Goal: Task Accomplishment & Management: Complete application form

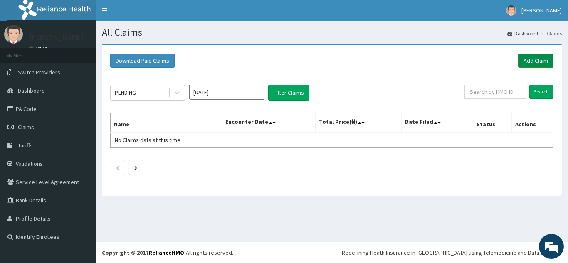
click at [538, 62] on link "Add Claim" at bounding box center [535, 61] width 35 height 14
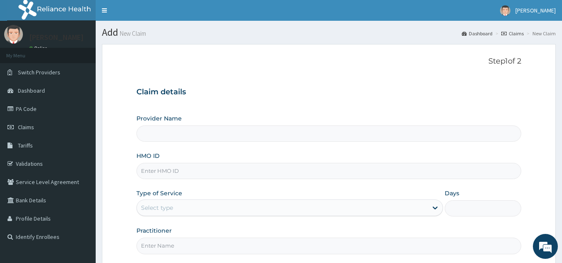
type input "Best Body Gym"
type input "1"
click at [211, 210] on div "Outpatient" at bounding box center [289, 208] width 307 height 17
click at [209, 171] on input "HMO ID" at bounding box center [328, 171] width 385 height 16
type input "SBL/10353/A"
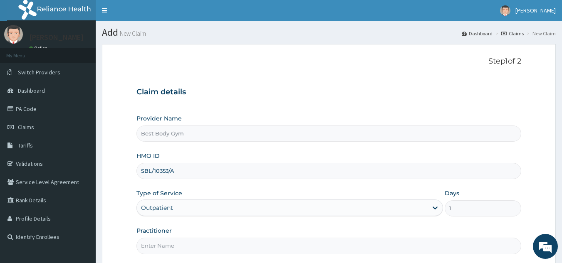
click at [195, 245] on input "Practitioner" at bounding box center [328, 246] width 385 height 16
type input "Chuks"
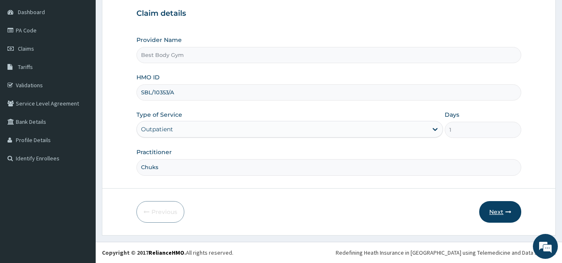
click at [485, 214] on button "Next" at bounding box center [500, 212] width 42 height 22
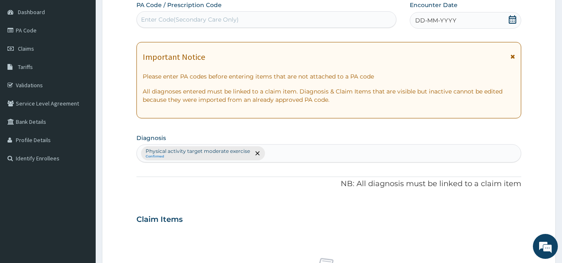
click at [509, 20] on icon at bounding box center [512, 19] width 7 height 8
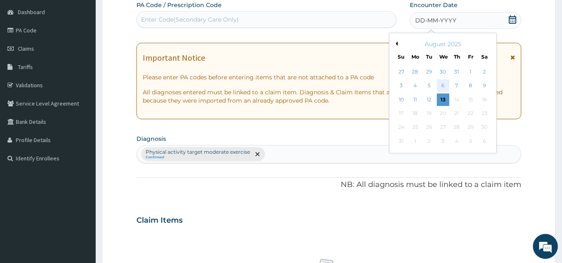
click at [444, 85] on div "6" at bounding box center [443, 86] width 12 height 12
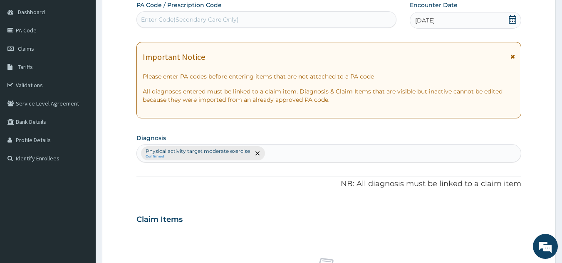
click at [338, 22] on div "Enter Code(Secondary Care Only)" at bounding box center [267, 19] width 260 height 13
type input "PA/DD564A"
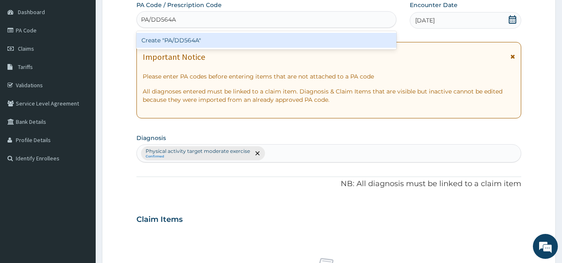
click at [301, 42] on div "Create "PA/DD564A"" at bounding box center [266, 40] width 260 height 15
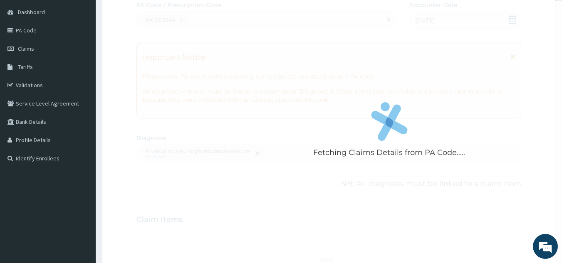
scroll to position [309, 0]
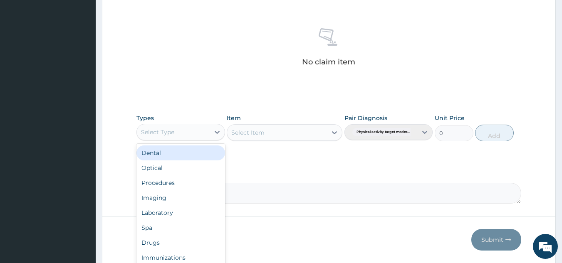
click at [194, 135] on div "Select Type" at bounding box center [173, 132] width 73 height 13
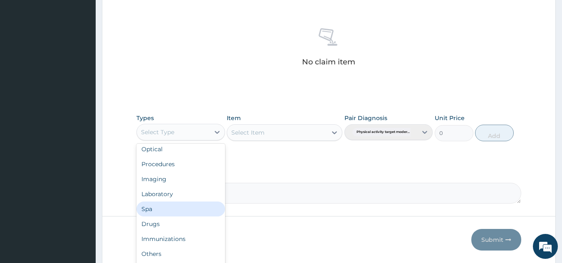
scroll to position [28, 0]
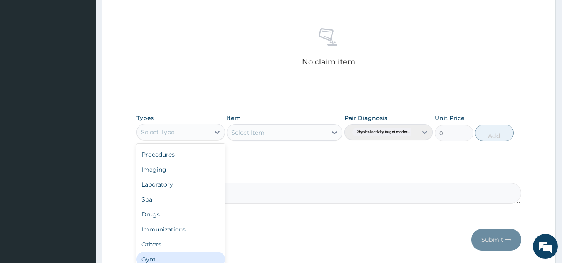
click at [196, 256] on div "Gym" at bounding box center [180, 259] width 89 height 15
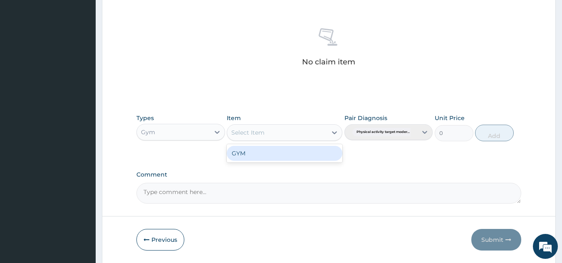
click at [259, 134] on div "Select Item" at bounding box center [247, 133] width 33 height 8
click at [267, 156] on div "GYM" at bounding box center [285, 153] width 116 height 15
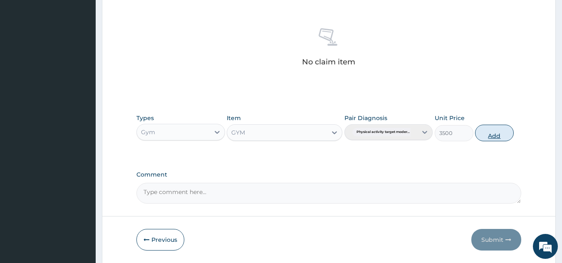
click at [481, 136] on button "Add" at bounding box center [494, 133] width 39 height 17
type input "0"
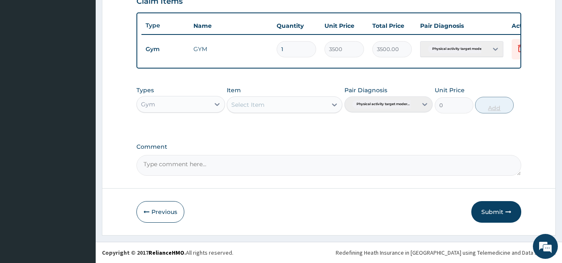
scroll to position [303, 0]
click at [493, 211] on button "Submit" at bounding box center [496, 212] width 50 height 22
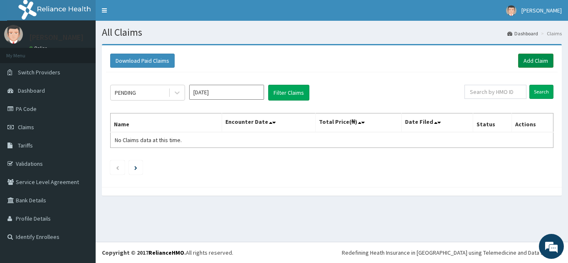
click at [536, 58] on link "Add Claim" at bounding box center [535, 61] width 35 height 14
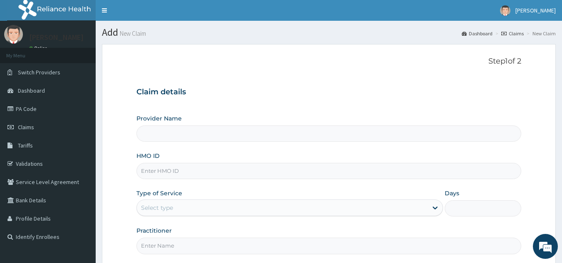
type input "Best Body Gym"
type input "1"
click at [349, 171] on input "HMO ID" at bounding box center [328, 171] width 385 height 16
type input "SBL/10148/A"
type input "Chuks"
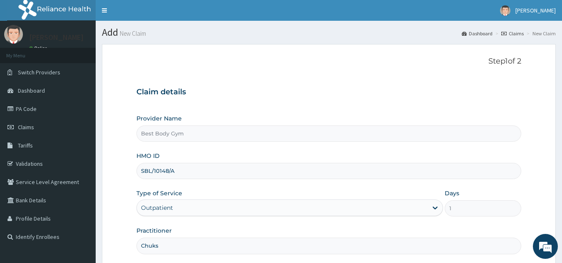
scroll to position [79, 0]
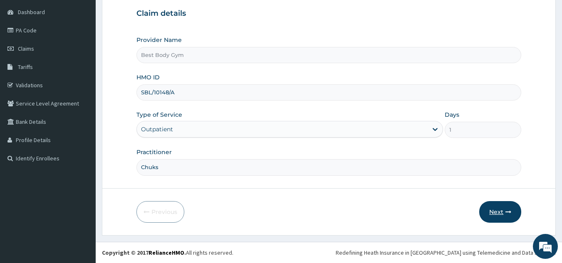
click at [502, 211] on button "Next" at bounding box center [500, 212] width 42 height 22
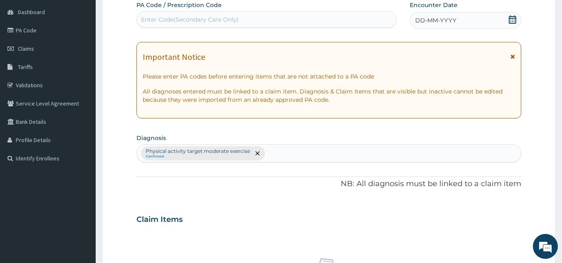
click at [477, 25] on div "DD-MM-YYYY" at bounding box center [465, 20] width 111 height 17
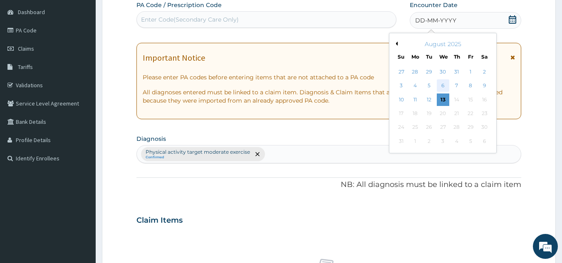
click at [443, 82] on div "6" at bounding box center [443, 86] width 12 height 12
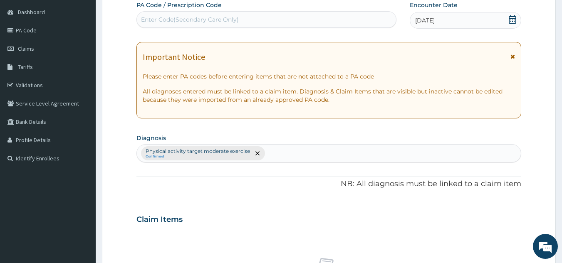
click at [347, 22] on div "Enter Code(Secondary Care Only)" at bounding box center [267, 19] width 260 height 13
type input "PA/49816B"
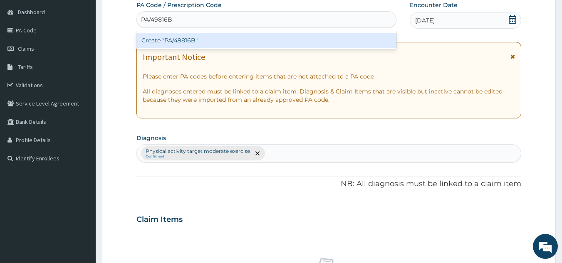
click at [316, 42] on div "Create "PA/49816B"" at bounding box center [266, 40] width 260 height 15
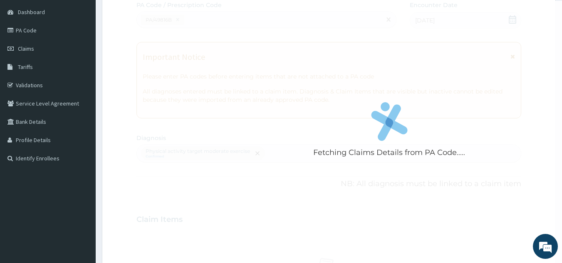
scroll to position [309, 0]
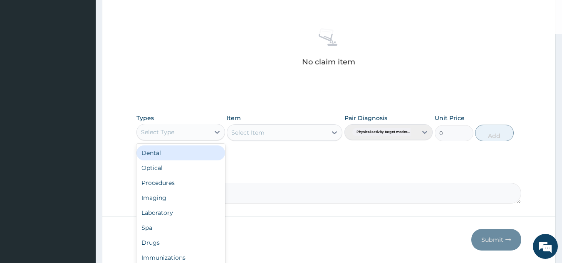
click at [201, 137] on div "Select Type" at bounding box center [173, 132] width 73 height 13
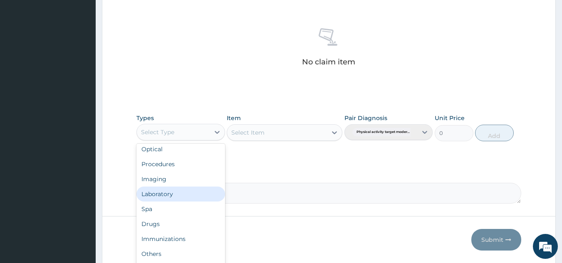
scroll to position [28, 0]
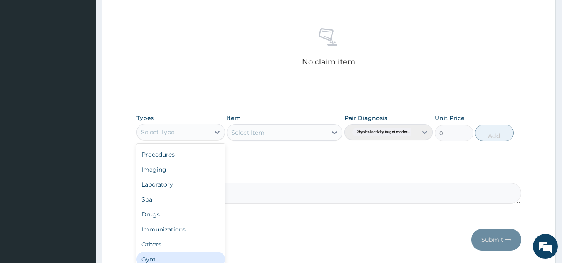
click at [210, 255] on div "Gym" at bounding box center [180, 259] width 89 height 15
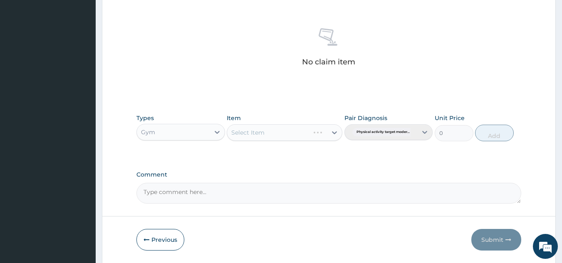
click at [290, 137] on div "Select Item" at bounding box center [285, 132] width 116 height 17
click at [294, 135] on div "Select Item" at bounding box center [285, 132] width 116 height 17
click at [327, 134] on div "Select Item" at bounding box center [285, 132] width 116 height 17
click at [336, 130] on icon at bounding box center [334, 133] width 8 height 8
click at [327, 153] on div "GYM" at bounding box center [285, 153] width 116 height 15
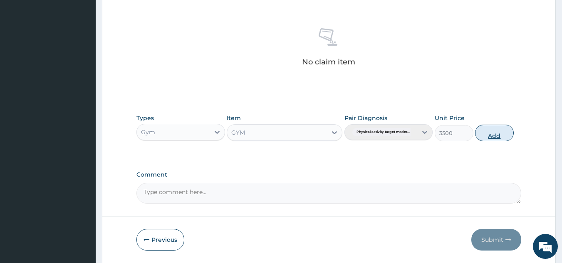
click at [485, 134] on button "Add" at bounding box center [494, 133] width 39 height 17
type input "0"
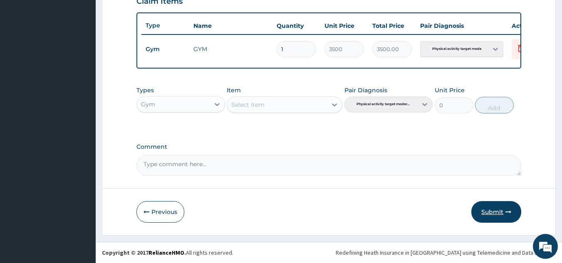
click at [492, 210] on button "Submit" at bounding box center [496, 212] width 50 height 22
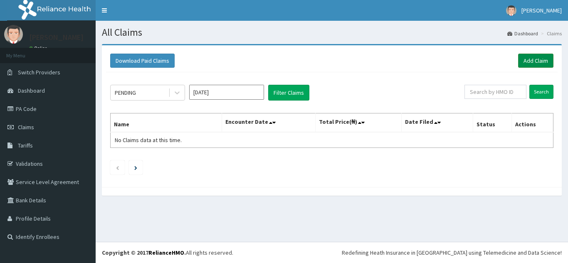
click at [536, 66] on link "Add Claim" at bounding box center [535, 61] width 35 height 14
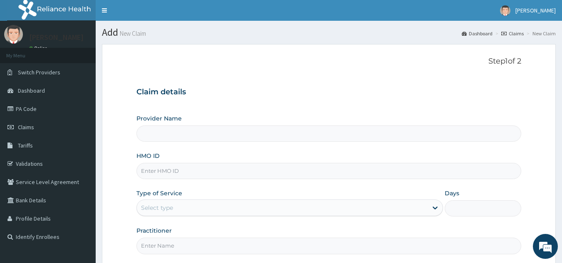
type input "Best Body Gym"
type input "1"
click at [183, 168] on input "HMO ID" at bounding box center [328, 171] width 385 height 16
type input "ARM/10079/A"
type input "Chuks"
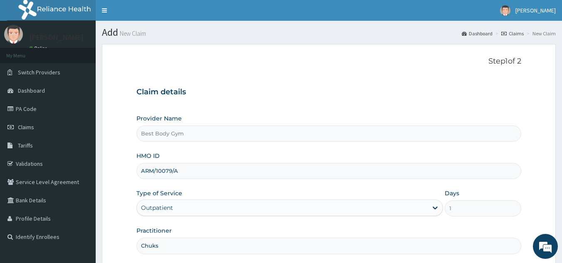
scroll to position [79, 0]
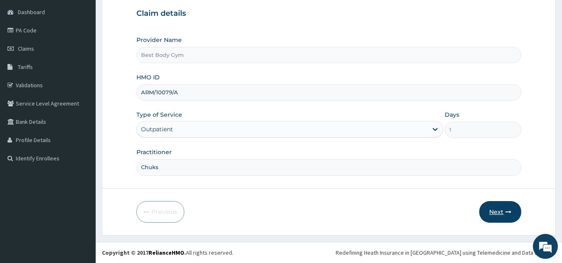
click at [502, 212] on button "Next" at bounding box center [500, 212] width 42 height 22
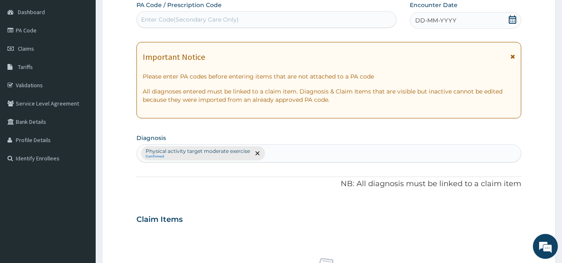
click at [465, 20] on div "DD-MM-YYYY" at bounding box center [465, 20] width 111 height 17
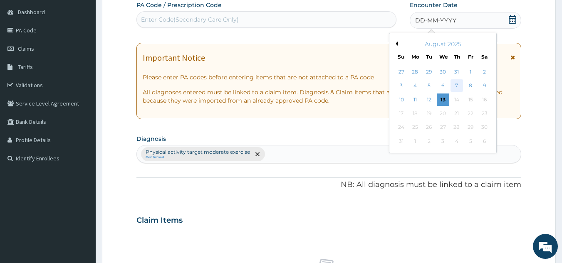
click at [457, 87] on div "7" at bounding box center [456, 86] width 12 height 12
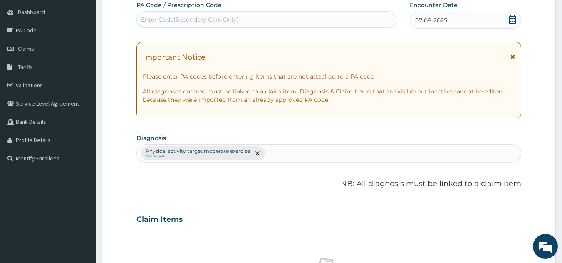
click at [368, 22] on div "Enter Code(Secondary Care Only)" at bounding box center [267, 19] width 260 height 13
type input "PA/D43F2D"
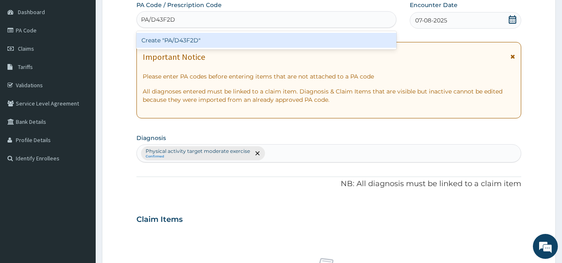
click at [274, 42] on div "Create "PA/D43F2D"" at bounding box center [266, 40] width 260 height 15
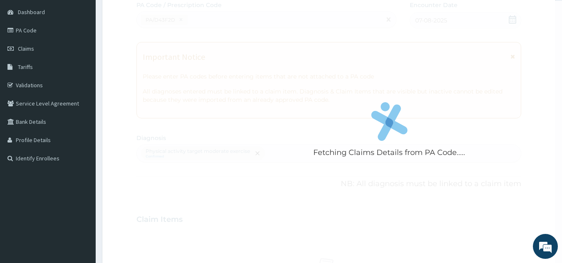
scroll to position [309, 0]
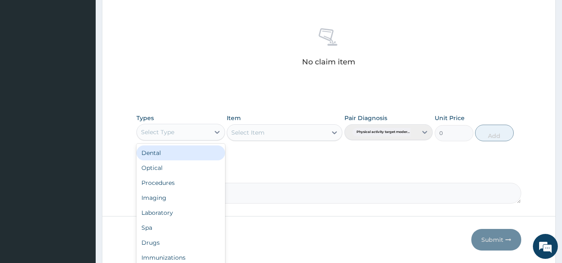
click at [189, 132] on div "Select Type" at bounding box center [173, 132] width 73 height 13
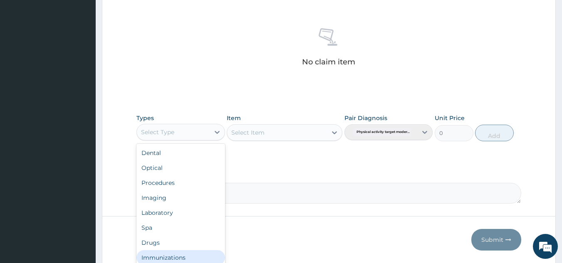
scroll to position [28, 0]
click at [213, 256] on div "Gym" at bounding box center [180, 259] width 89 height 15
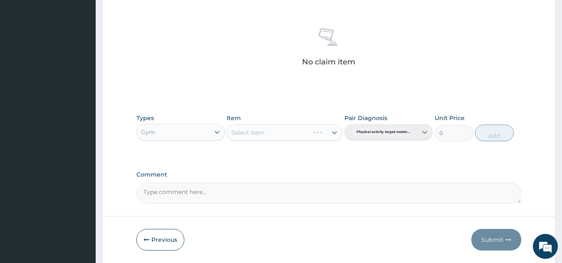
click at [314, 137] on div "Select Item" at bounding box center [285, 132] width 116 height 17
click at [333, 131] on div "Select Item" at bounding box center [285, 132] width 116 height 17
click at [300, 132] on div "Select Item" at bounding box center [277, 132] width 100 height 13
click at [299, 154] on div "GYM" at bounding box center [285, 153] width 116 height 15
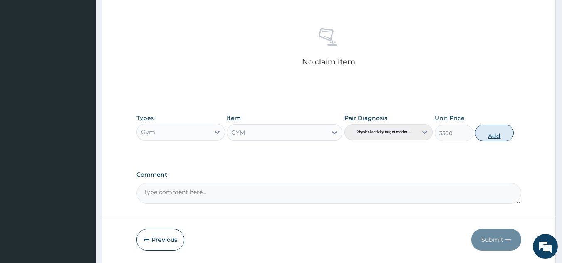
click at [494, 132] on button "Add" at bounding box center [494, 133] width 39 height 17
type input "0"
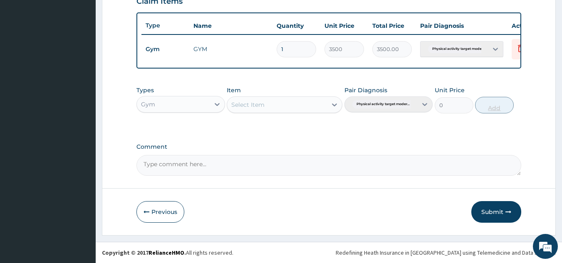
scroll to position [303, 0]
click at [490, 212] on button "Submit" at bounding box center [496, 212] width 50 height 22
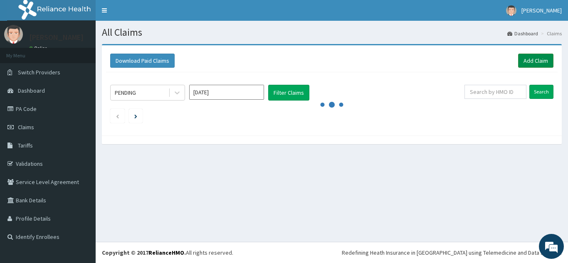
click at [537, 62] on link "Add Claim" at bounding box center [535, 61] width 35 height 14
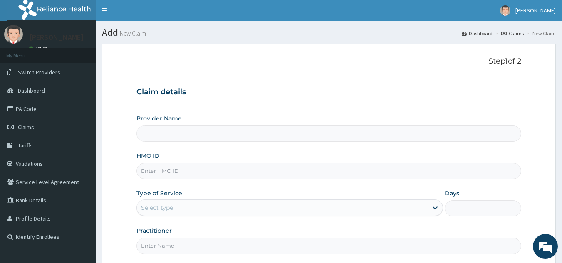
type input "Best Body Gym"
type input "1"
click at [246, 204] on div "Outpatient" at bounding box center [289, 208] width 307 height 17
click at [247, 173] on input "HMO ID" at bounding box center [328, 171] width 385 height 16
type input "ARM/10268/A"
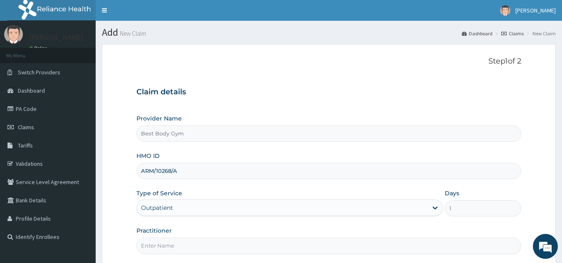
click at [206, 250] on input "Practitioner" at bounding box center [328, 246] width 385 height 16
type input "Chuks"
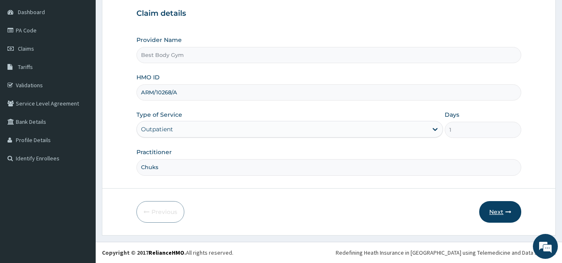
click at [494, 210] on button "Next" at bounding box center [500, 212] width 42 height 22
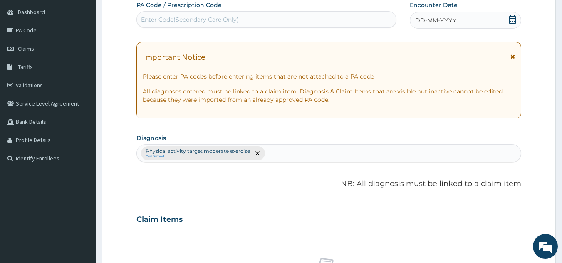
click at [467, 25] on div "DD-MM-YYYY" at bounding box center [465, 20] width 111 height 17
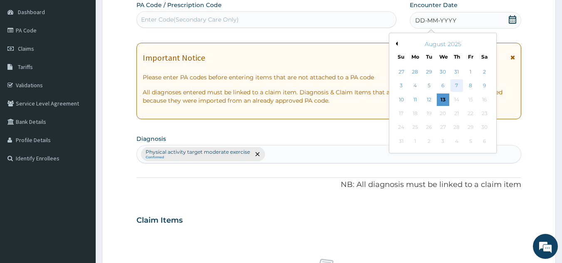
click at [456, 89] on div "7" at bounding box center [456, 86] width 12 height 12
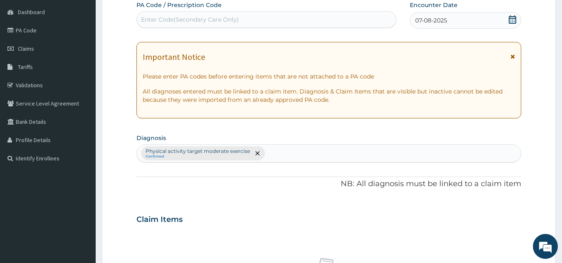
click at [326, 15] on div "Enter Code(Secondary Care Only)" at bounding box center [267, 19] width 260 height 13
type input "PA/6392FA"
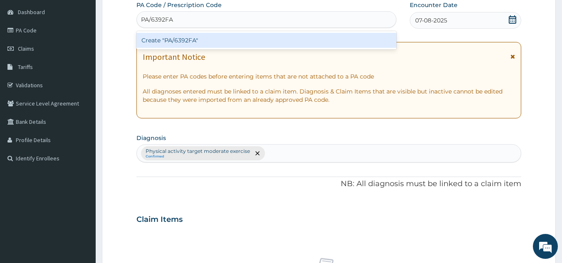
click at [234, 44] on div "Create "PA/6392FA"" at bounding box center [266, 40] width 260 height 15
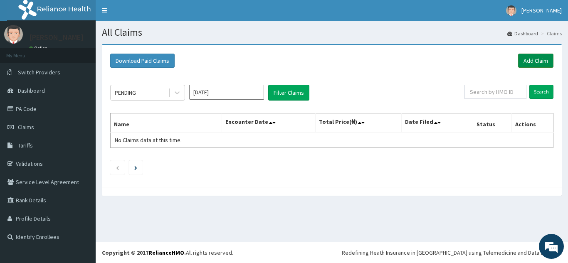
click at [531, 60] on link "Add Claim" at bounding box center [535, 61] width 35 height 14
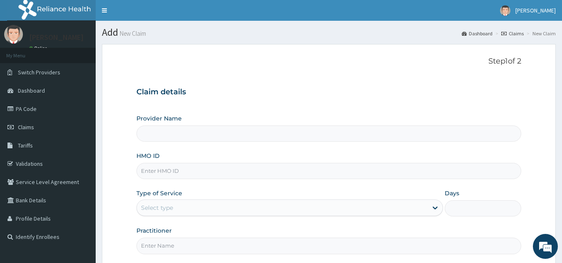
type input "Best Body Gym"
type input "1"
click at [249, 171] on input "HMO ID" at bounding box center [328, 171] width 385 height 16
type input "NEX/10095/A"
click at [192, 246] on input "Practitioner" at bounding box center [328, 246] width 385 height 16
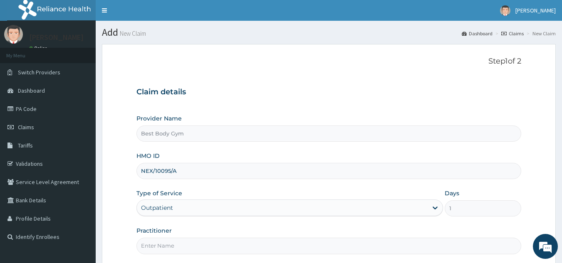
click at [192, 246] on input "Practitioner" at bounding box center [328, 246] width 385 height 16
type input "Chuks"
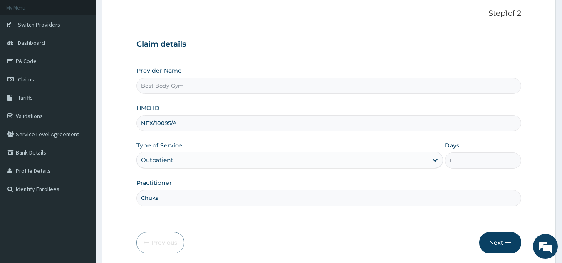
scroll to position [79, 0]
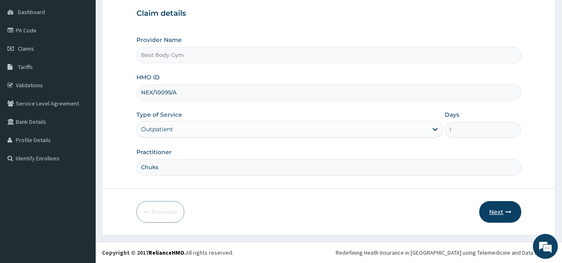
click at [495, 213] on button "Next" at bounding box center [500, 212] width 42 height 22
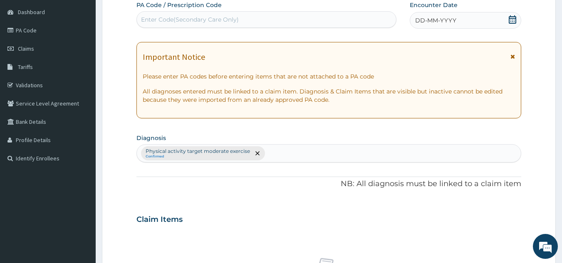
click at [491, 20] on div "DD-MM-YYYY" at bounding box center [465, 20] width 111 height 17
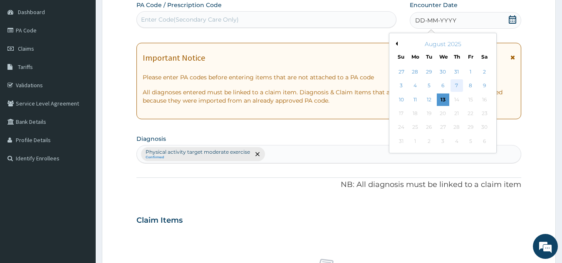
click at [455, 84] on div "7" at bounding box center [456, 86] width 12 height 12
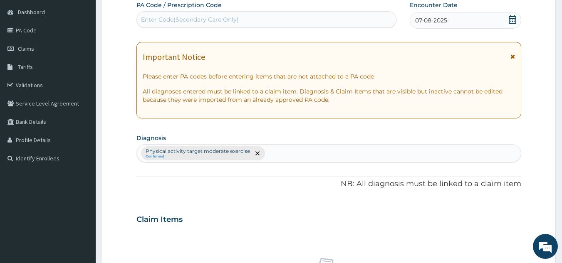
click at [291, 20] on div "Enter Code(Secondary Care Only)" at bounding box center [267, 19] width 260 height 13
type input "PA/35B45D"
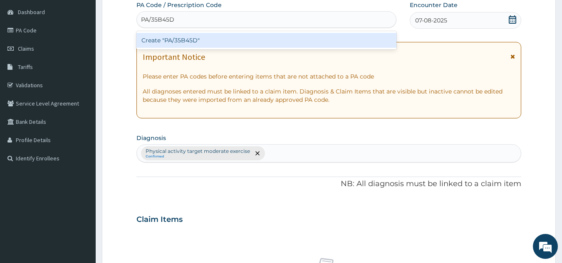
click at [236, 45] on div "Create "PA/35B45D"" at bounding box center [266, 40] width 260 height 15
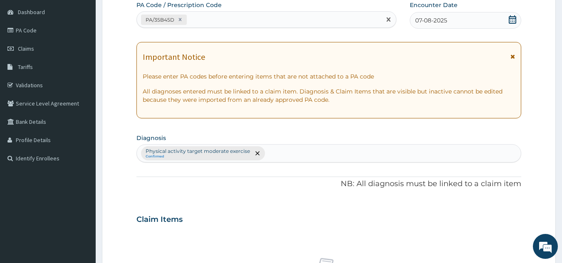
scroll to position [309, 0]
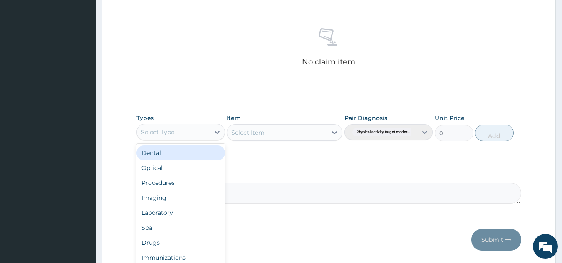
click at [201, 135] on div "Select Type" at bounding box center [173, 132] width 73 height 13
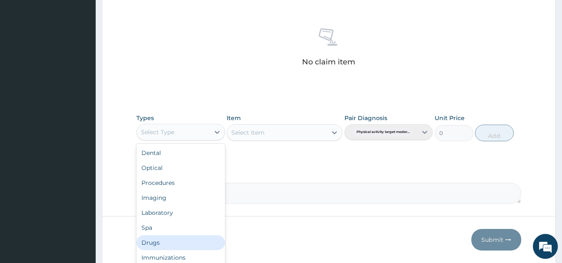
scroll to position [28, 0]
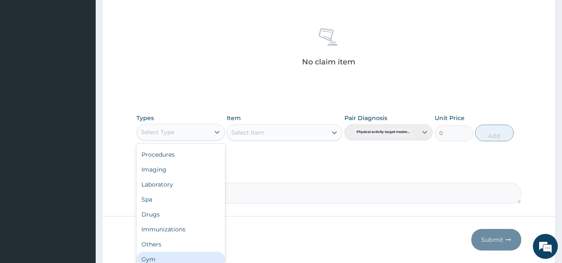
click at [211, 257] on div "Gym" at bounding box center [180, 259] width 89 height 15
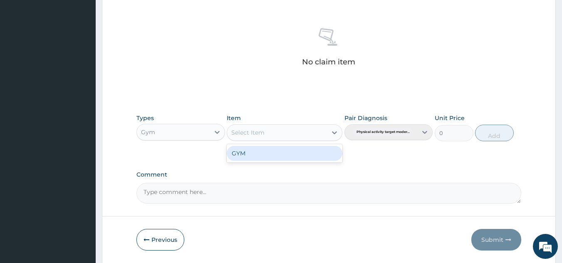
click at [314, 133] on div "Select Item" at bounding box center [277, 132] width 100 height 13
click at [307, 155] on div "GYM" at bounding box center [285, 153] width 116 height 15
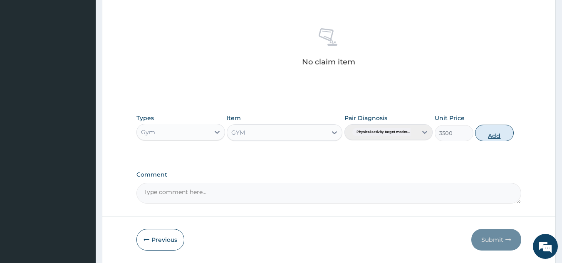
click at [495, 136] on button "Add" at bounding box center [494, 133] width 39 height 17
type input "0"
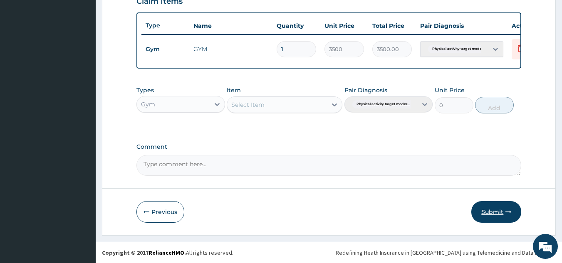
click at [489, 205] on button "Submit" at bounding box center [496, 212] width 50 height 22
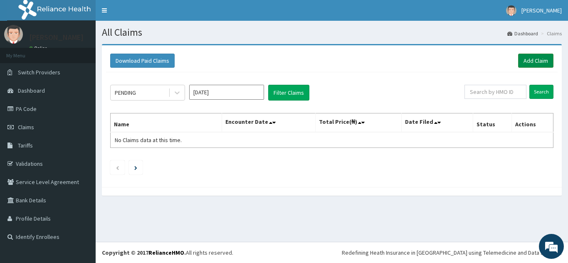
click at [540, 58] on link "Add Claim" at bounding box center [535, 61] width 35 height 14
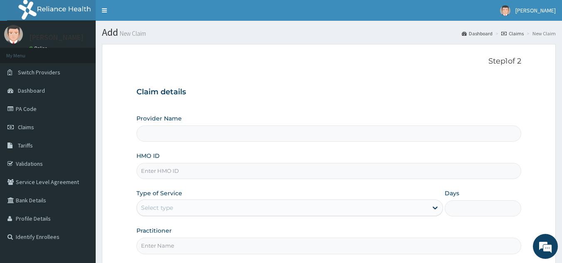
type input "Best Body Gym"
type input "1"
click at [277, 172] on input "HMO ID" at bounding box center [328, 171] width 385 height 16
type input "GBI/10092/A"
click at [187, 245] on input "Practitioner" at bounding box center [328, 246] width 385 height 16
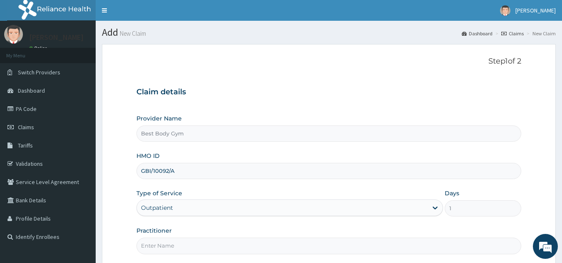
type input "Chuks"
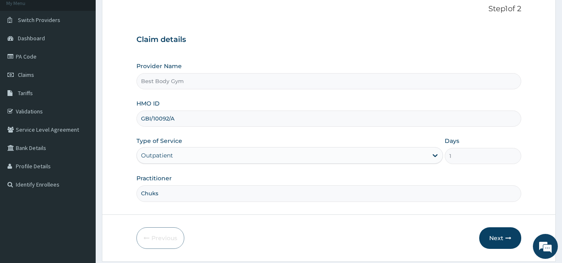
scroll to position [79, 0]
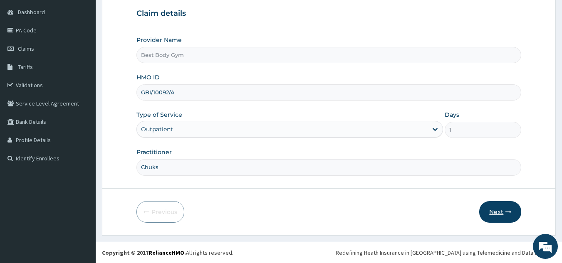
click at [491, 210] on button "Next" at bounding box center [500, 212] width 42 height 22
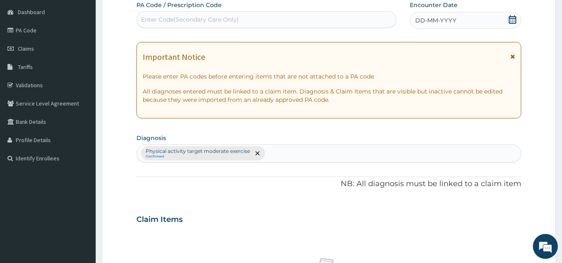
click at [513, 19] on icon at bounding box center [512, 19] width 8 height 8
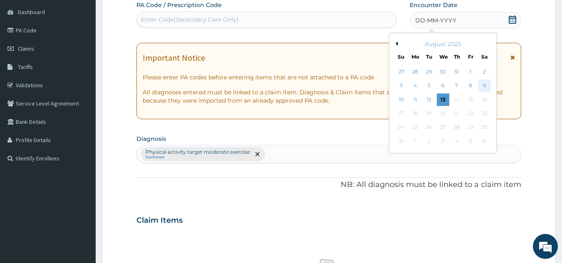
click at [485, 85] on div "9" at bounding box center [484, 86] width 12 height 12
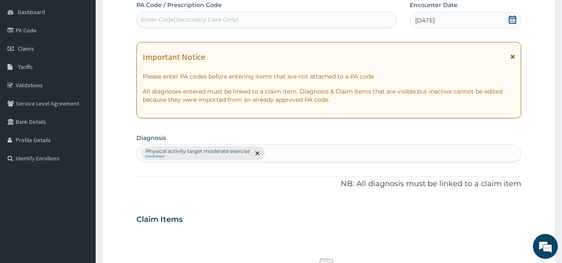
click at [327, 17] on div "Enter Code(Secondary Care Only)" at bounding box center [267, 19] width 260 height 13
type input "PA/EE7380"
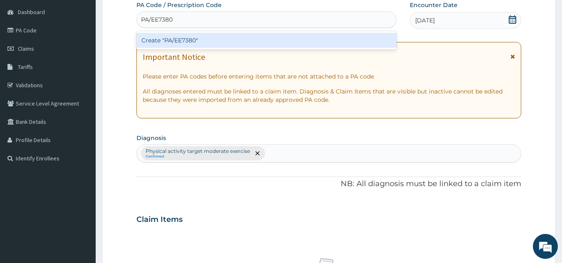
click at [257, 42] on div "Create "PA/EE7380"" at bounding box center [266, 40] width 260 height 15
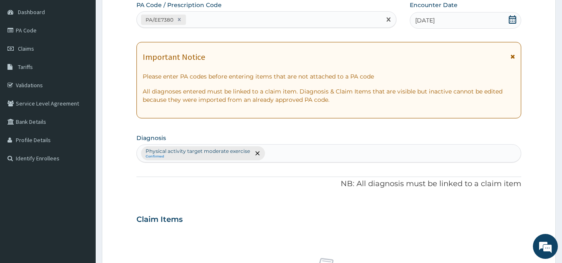
scroll to position [309, 0]
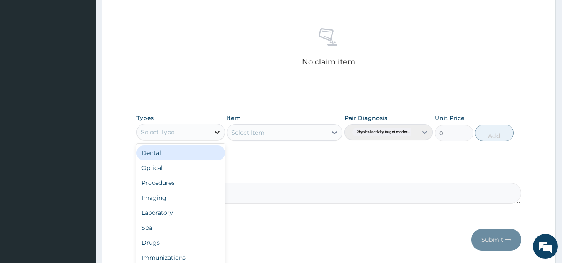
click at [213, 131] on icon at bounding box center [217, 132] width 8 height 8
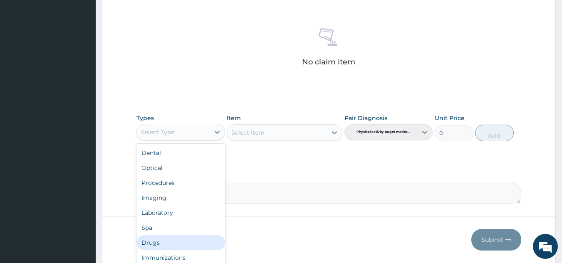
scroll to position [28, 0]
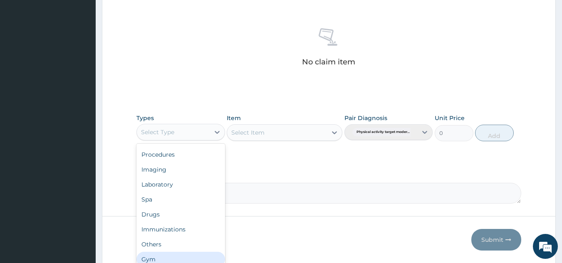
click at [207, 259] on div "Gym" at bounding box center [180, 259] width 89 height 15
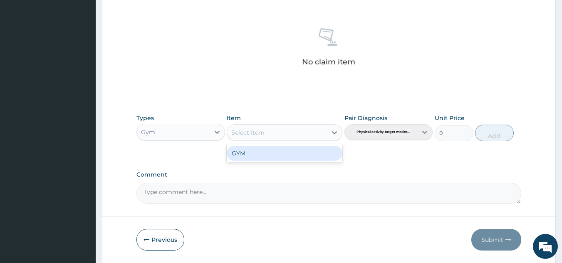
click at [314, 136] on div "Select Item" at bounding box center [277, 132] width 100 height 13
click at [310, 152] on div "GYM" at bounding box center [285, 153] width 116 height 15
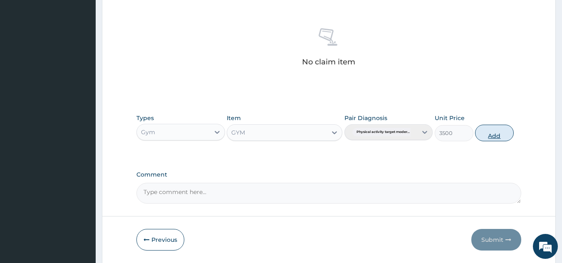
click at [487, 131] on button "Add" at bounding box center [494, 133] width 39 height 17
type input "0"
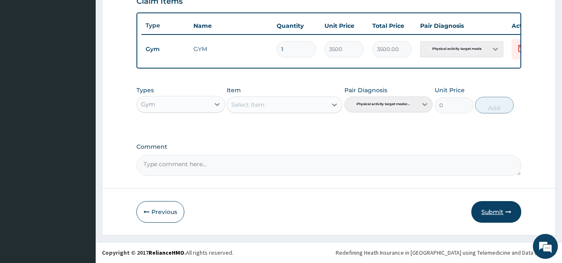
click at [490, 209] on button "Submit" at bounding box center [496, 212] width 50 height 22
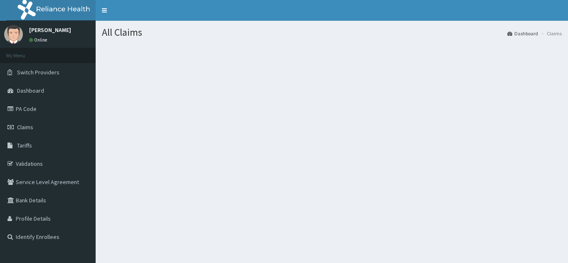
click at [490, 209] on div "All Claims Dashboard Claims" at bounding box center [332, 152] width 472 height 263
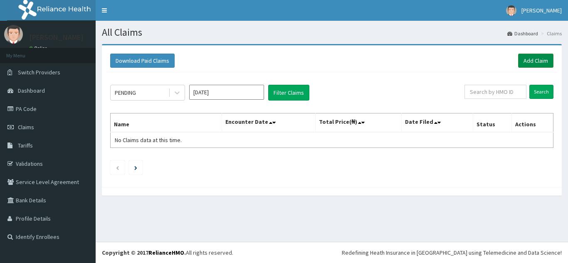
click at [536, 56] on link "Add Claim" at bounding box center [535, 61] width 35 height 14
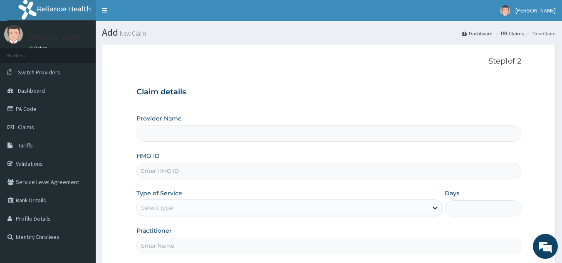
type input "Best Body Gym"
type input "1"
click at [253, 174] on input "HMO ID" at bounding box center [328, 171] width 385 height 16
type input "ARM/10079/A"
click at [204, 248] on input "Practitioner" at bounding box center [328, 246] width 385 height 16
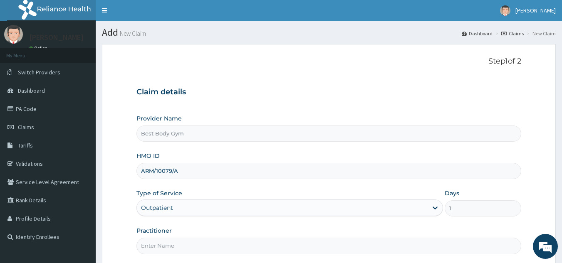
type input "Chuks"
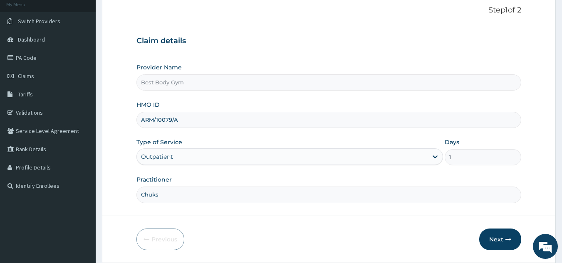
scroll to position [79, 0]
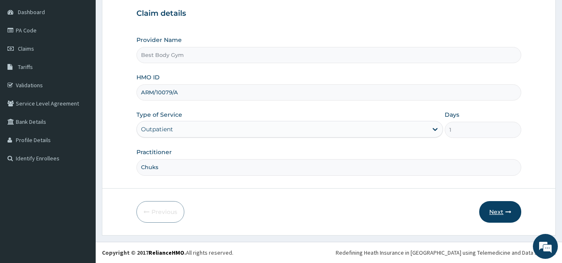
click at [496, 208] on button "Next" at bounding box center [500, 212] width 42 height 22
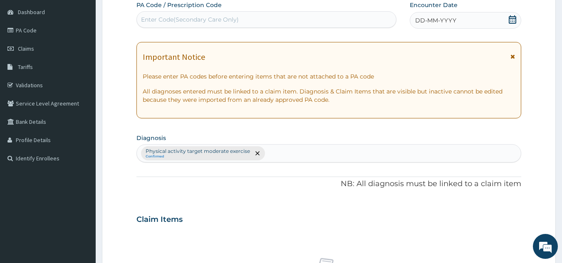
click at [512, 19] on icon at bounding box center [512, 19] width 8 height 8
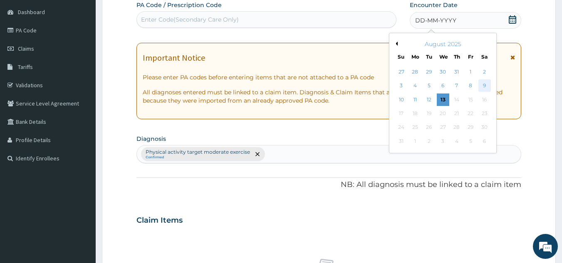
click at [486, 86] on div "9" at bounding box center [484, 86] width 12 height 12
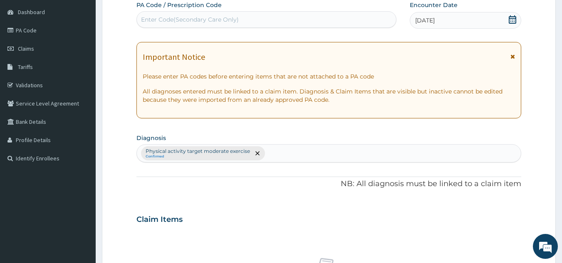
click at [329, 19] on div "Enter Code(Secondary Care Only)" at bounding box center [267, 19] width 260 height 13
click at [255, 17] on div "Enter Code(Secondary Care Only)" at bounding box center [267, 19] width 260 height 13
type input "PA/B2DA74"
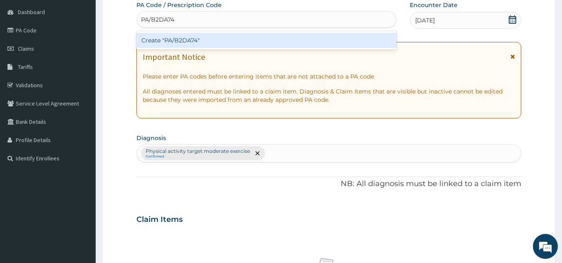
click at [227, 39] on div "Create "PA/B2DA74"" at bounding box center [266, 40] width 260 height 15
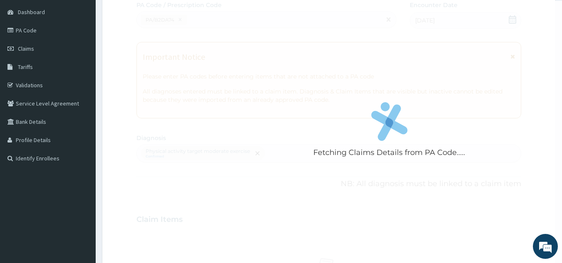
scroll to position [309, 0]
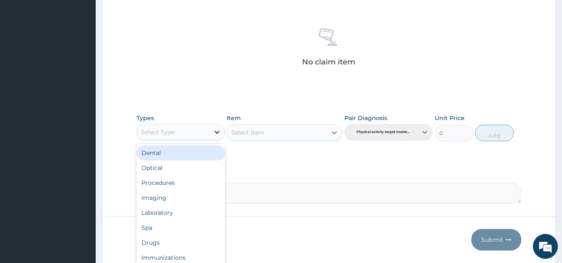
click at [210, 134] on div at bounding box center [217, 132] width 15 height 15
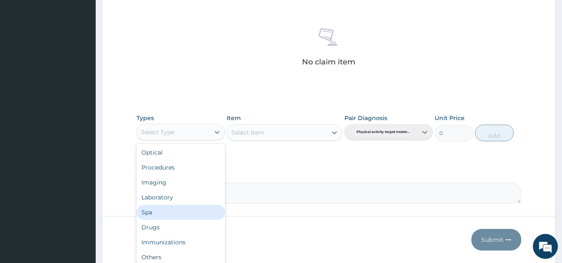
scroll to position [28, 0]
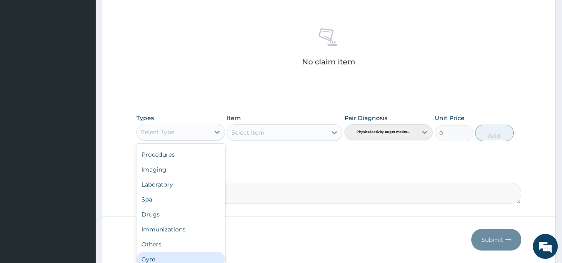
click at [203, 257] on div "Gym" at bounding box center [180, 259] width 89 height 15
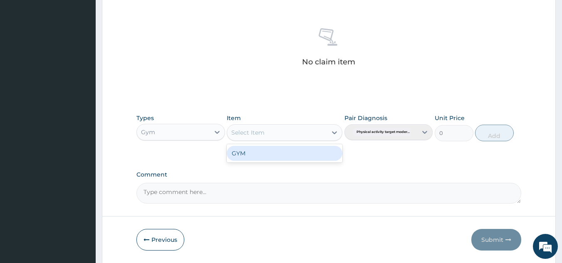
click at [305, 135] on div "Select Item" at bounding box center [277, 132] width 100 height 13
click at [286, 154] on div "GYM" at bounding box center [285, 153] width 116 height 15
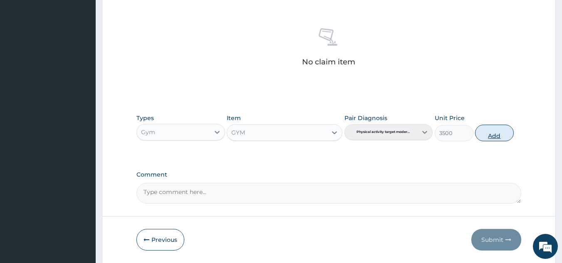
click at [495, 135] on button "Add" at bounding box center [494, 133] width 39 height 17
type input "0"
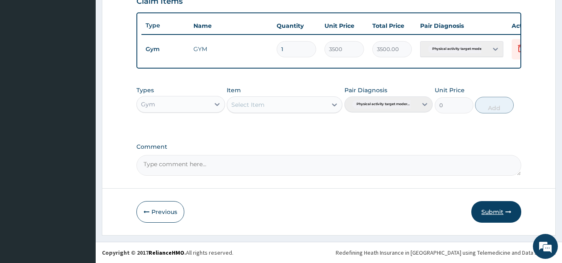
click at [490, 210] on button "Submit" at bounding box center [496, 212] width 50 height 22
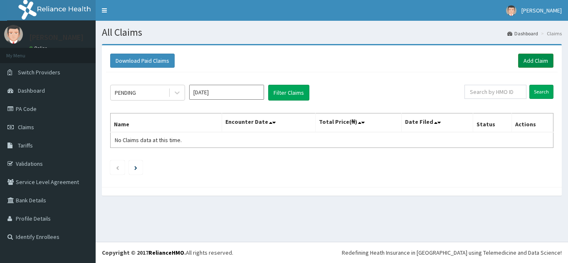
click at [533, 59] on link "Add Claim" at bounding box center [535, 61] width 35 height 14
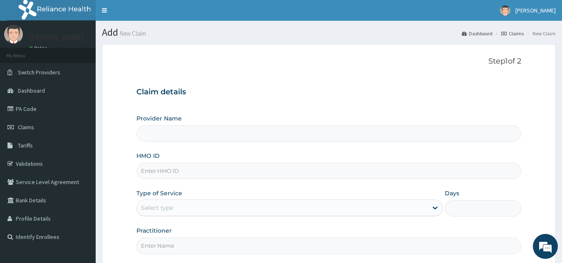
click at [212, 171] on input "HMO ID" at bounding box center [328, 171] width 385 height 16
type input "P"
type input "Best Body Gym"
type input "1"
type input "PRW/10015/A"
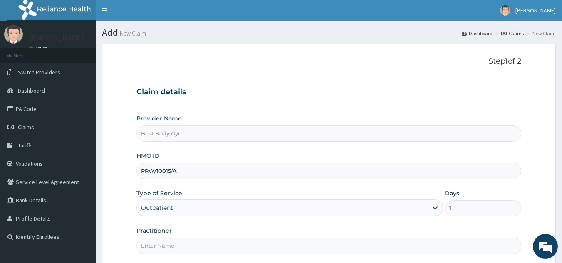
click at [180, 249] on input "Practitioner" at bounding box center [328, 246] width 385 height 16
type input "Chuks"
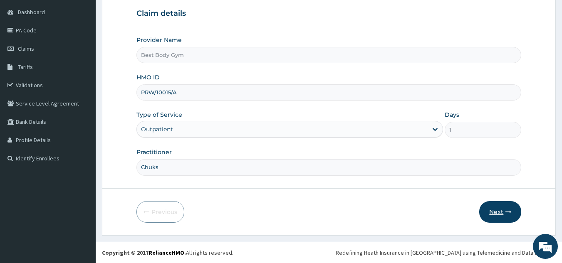
click at [494, 212] on button "Next" at bounding box center [500, 212] width 42 height 22
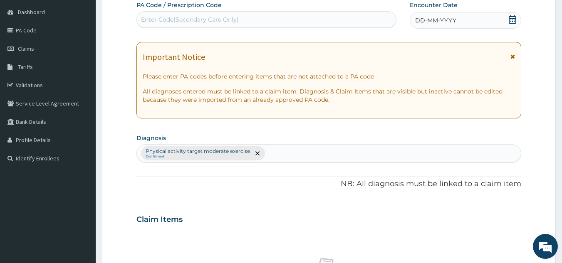
click at [514, 20] on icon at bounding box center [512, 19] width 8 height 8
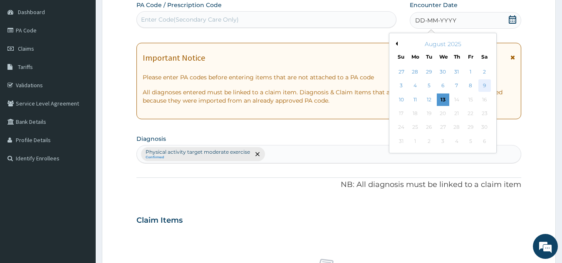
click at [485, 86] on div "9" at bounding box center [484, 86] width 12 height 12
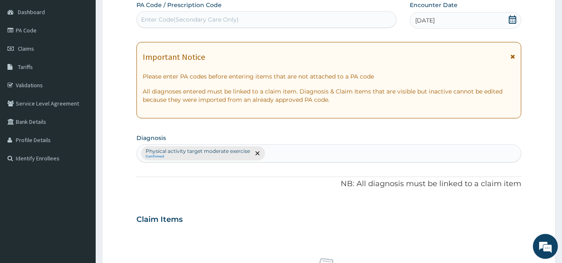
click at [301, 24] on div "Enter Code(Secondary Care Only)" at bounding box center [267, 19] width 260 height 13
type input "PA/614BB7"
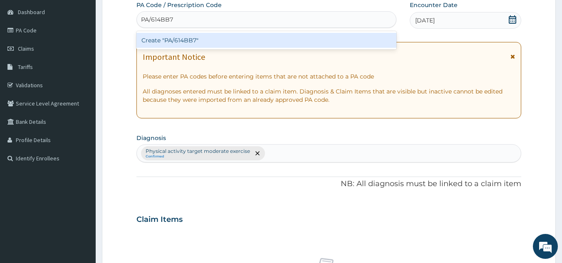
click at [244, 43] on div "Create "PA/614BB7"" at bounding box center [266, 40] width 260 height 15
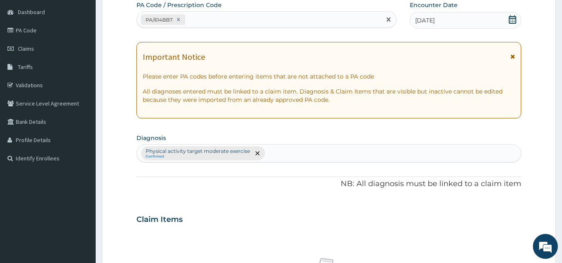
scroll to position [309, 0]
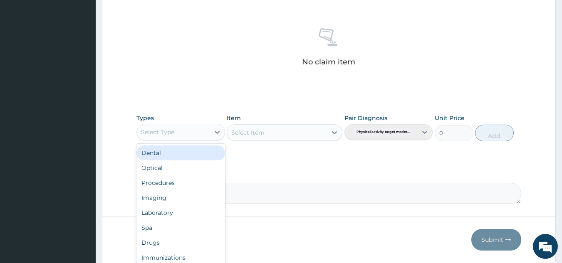
click at [206, 129] on div "Select Type" at bounding box center [173, 132] width 73 height 13
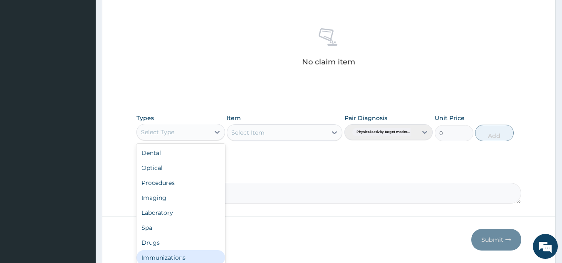
scroll to position [28, 0]
click at [201, 254] on div "Gym" at bounding box center [180, 259] width 89 height 15
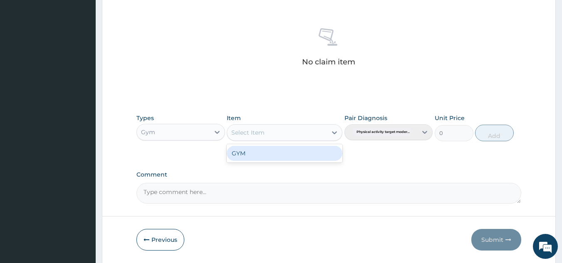
click at [300, 136] on div "Select Item" at bounding box center [277, 132] width 100 height 13
click at [290, 151] on div "GYM" at bounding box center [285, 153] width 116 height 15
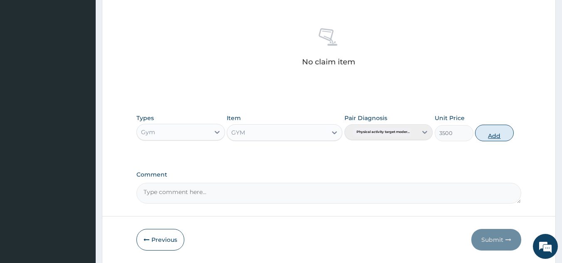
click at [495, 136] on button "Add" at bounding box center [494, 133] width 39 height 17
type input "0"
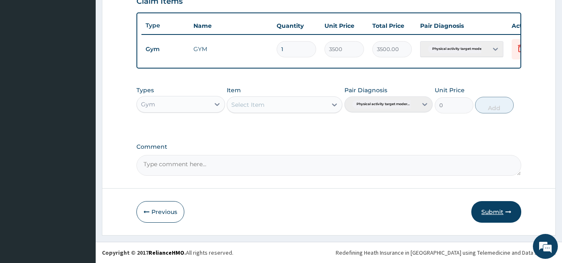
click at [494, 207] on button "Submit" at bounding box center [496, 212] width 50 height 22
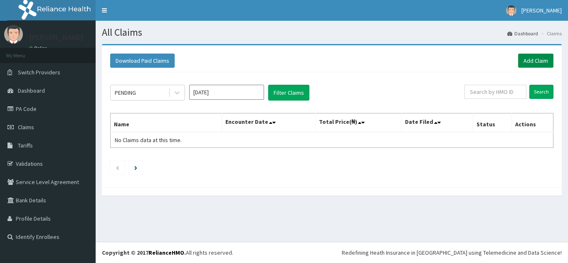
click at [543, 58] on link "Add Claim" at bounding box center [535, 61] width 35 height 14
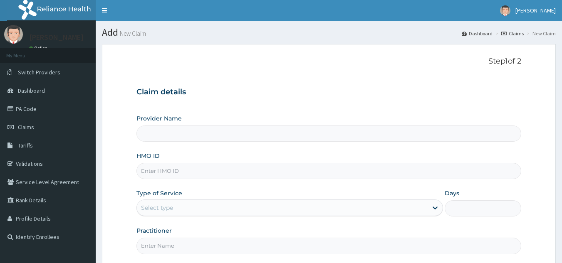
click at [204, 173] on input "HMO ID" at bounding box center [328, 171] width 385 height 16
type input "Best Body Gym"
type input "1"
type input "R"
type input "P"
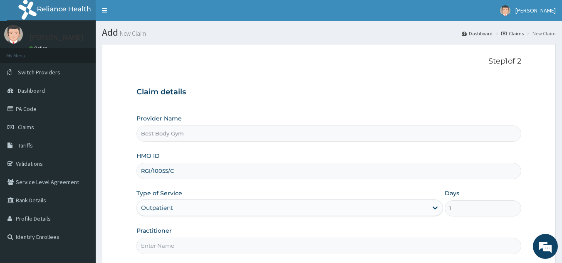
type input "RGI/10055/C"
click at [185, 247] on input "Practitioner" at bounding box center [328, 246] width 385 height 16
type input "Chuks"
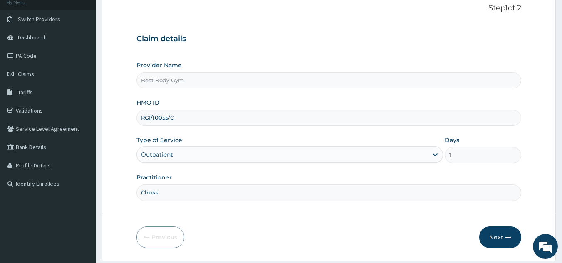
scroll to position [79, 0]
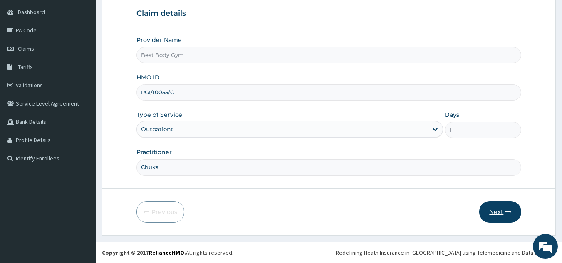
click at [494, 212] on button "Next" at bounding box center [500, 212] width 42 height 22
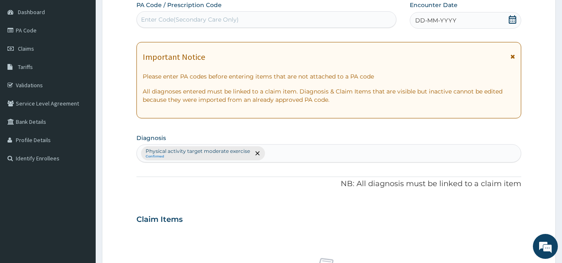
click at [480, 19] on div "DD-MM-YYYY" at bounding box center [465, 20] width 111 height 17
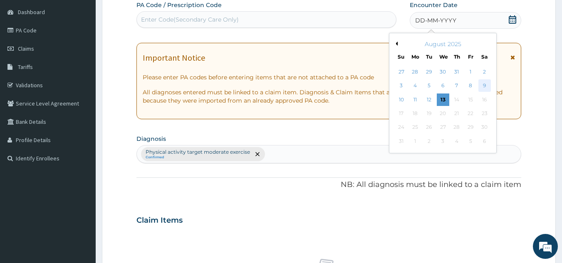
click at [486, 82] on div "9" at bounding box center [484, 86] width 12 height 12
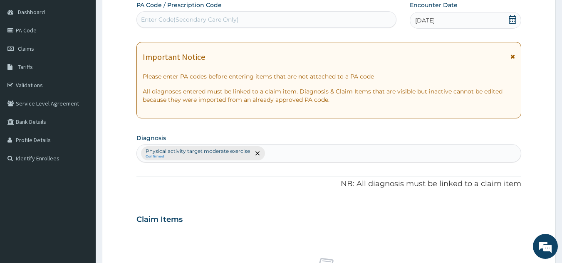
click at [376, 20] on div "Enter Code(Secondary Care Only)" at bounding box center [267, 19] width 260 height 13
type input "PA/1D6C3C"
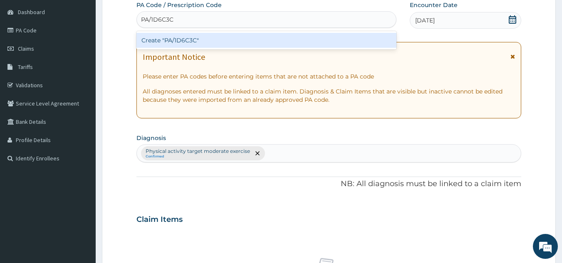
click at [295, 41] on div "Create "PA/1D6C3C"" at bounding box center [266, 40] width 260 height 15
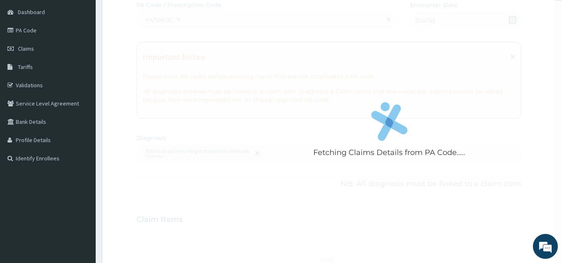
scroll to position [309, 0]
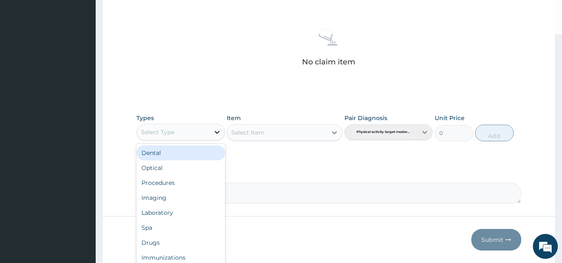
click at [211, 131] on div at bounding box center [217, 132] width 15 height 15
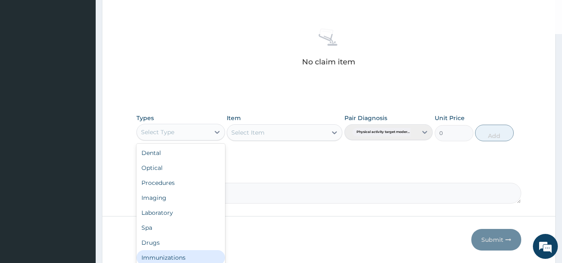
scroll to position [28, 0]
click at [198, 255] on div "Gym" at bounding box center [180, 259] width 89 height 15
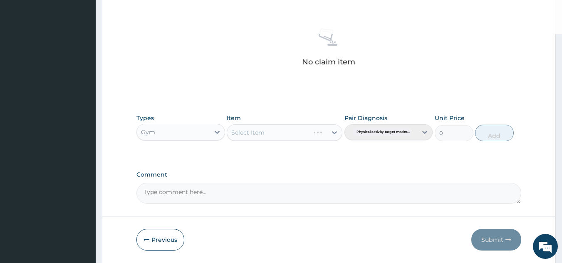
click at [298, 135] on div "Select Item" at bounding box center [285, 132] width 116 height 17
click at [305, 133] on div "Select Item" at bounding box center [277, 132] width 100 height 13
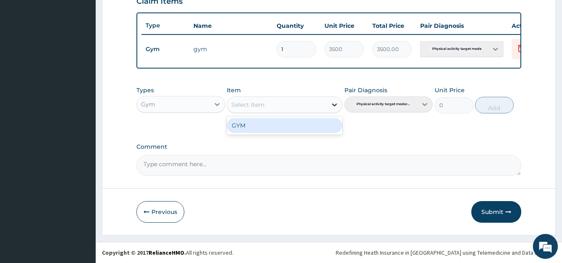
click at [331, 102] on icon at bounding box center [334, 105] width 8 height 8
click at [311, 127] on div "GYM" at bounding box center [285, 125] width 116 height 15
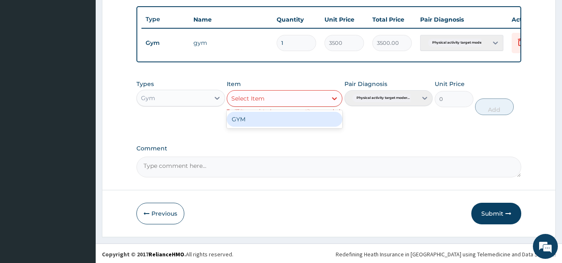
click at [282, 105] on div "Select Item" at bounding box center [277, 98] width 100 height 13
click at [267, 126] on div "GYM" at bounding box center [285, 119] width 116 height 15
click at [289, 104] on div "Select Item" at bounding box center [277, 98] width 100 height 13
click at [273, 127] on div "GYM" at bounding box center [285, 119] width 116 height 15
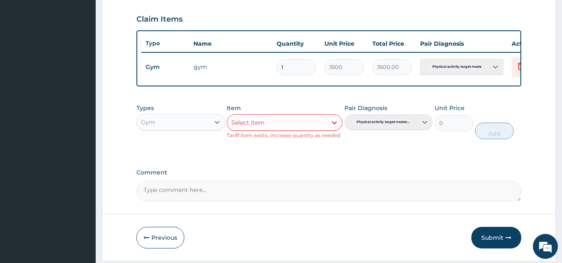
scroll to position [311, 0]
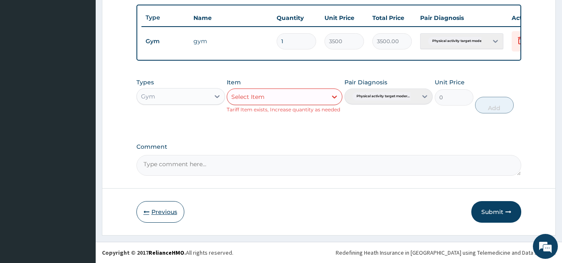
click at [155, 211] on button "Previous" at bounding box center [160, 212] width 48 height 22
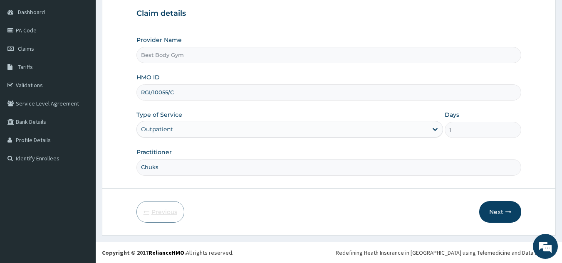
scroll to position [79, 0]
click at [494, 209] on button "Next" at bounding box center [500, 212] width 42 height 22
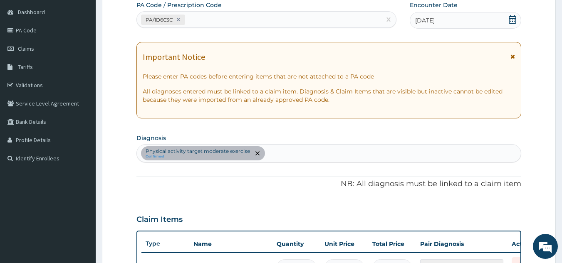
scroll to position [309, 0]
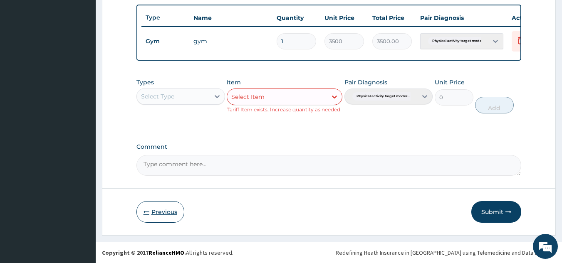
click at [163, 217] on button "Previous" at bounding box center [160, 212] width 48 height 22
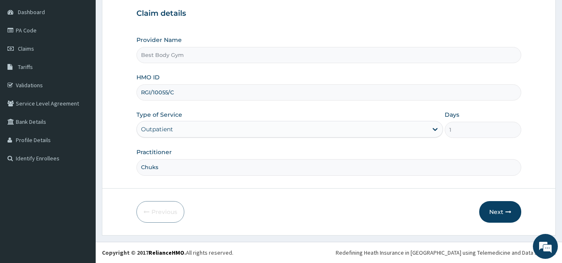
click at [215, 93] on input "RGI/10055/C" at bounding box center [328, 92] width 385 height 16
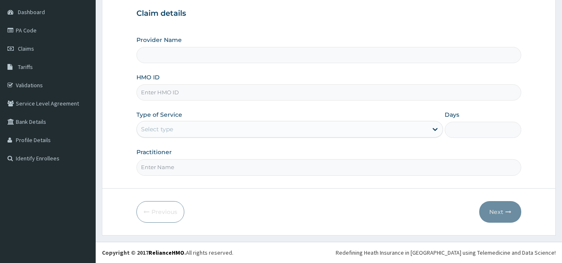
click at [211, 93] on input "HMO ID" at bounding box center [328, 92] width 385 height 16
type input "Best Body Gym"
type input "1"
type input "GAC/10044/A"
click at [190, 166] on input "Practitioner" at bounding box center [328, 167] width 385 height 16
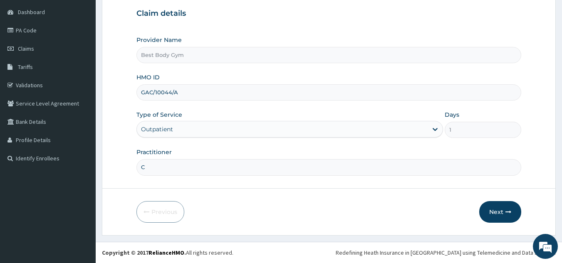
type input "Chuks"
click at [487, 214] on button "Next" at bounding box center [500, 212] width 42 height 22
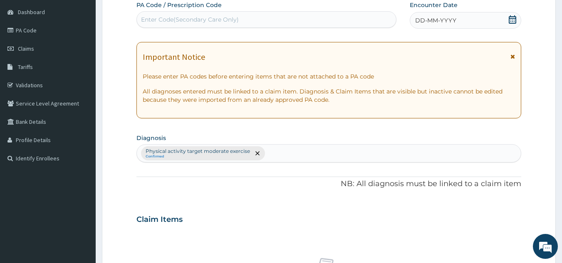
click at [486, 25] on div "DD-MM-YYYY" at bounding box center [465, 20] width 111 height 17
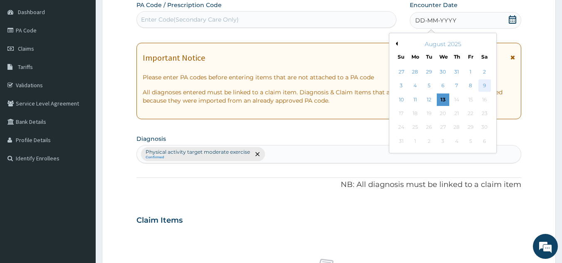
click at [485, 86] on div "9" at bounding box center [484, 86] width 12 height 12
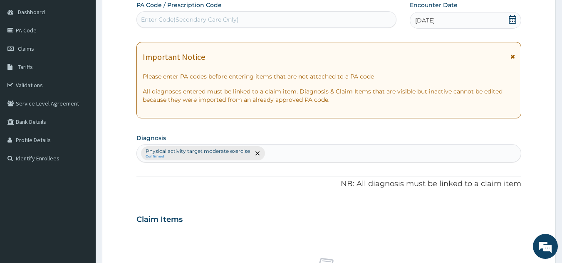
click at [335, 13] on div "Enter Code(Secondary Care Only)" at bounding box center [267, 19] width 260 height 13
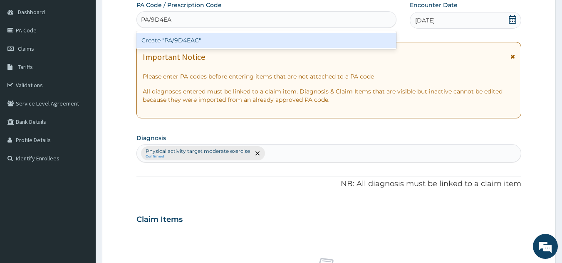
type input "PA/9D4EAC"
click at [225, 45] on div "Create "PA/9D4EAC"" at bounding box center [266, 40] width 260 height 15
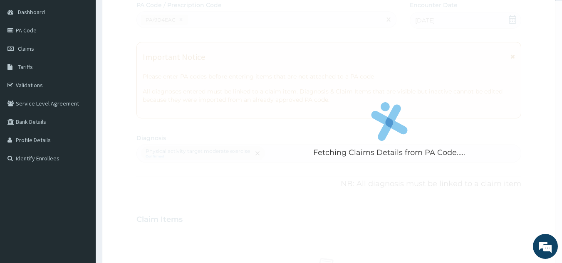
scroll to position [309, 0]
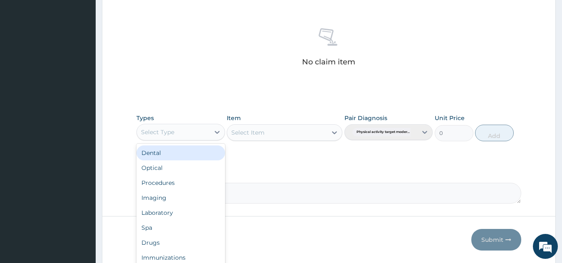
click at [208, 134] on div "Select Type" at bounding box center [173, 132] width 73 height 13
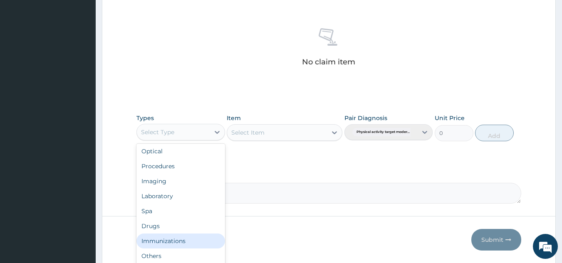
scroll to position [28, 0]
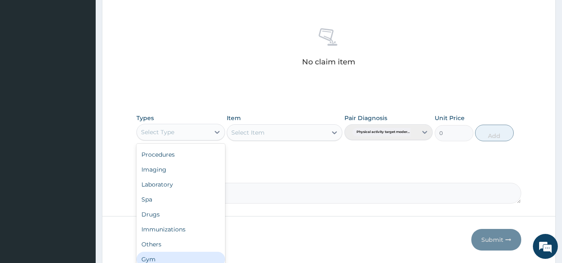
click at [215, 258] on div "Gym" at bounding box center [180, 259] width 89 height 15
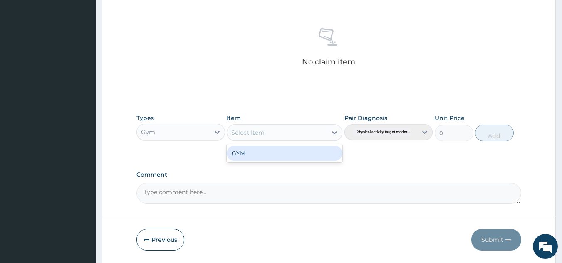
click at [289, 136] on div "Select Item" at bounding box center [277, 132] width 100 height 13
click at [287, 151] on div "GYM" at bounding box center [285, 153] width 116 height 15
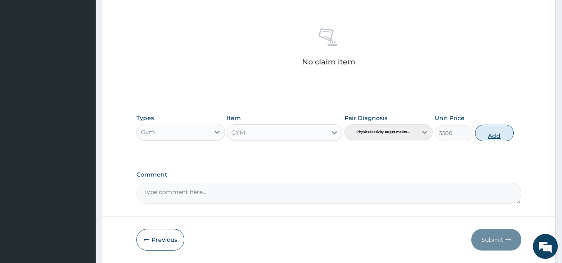
click at [490, 133] on button "Add" at bounding box center [494, 133] width 39 height 17
type input "0"
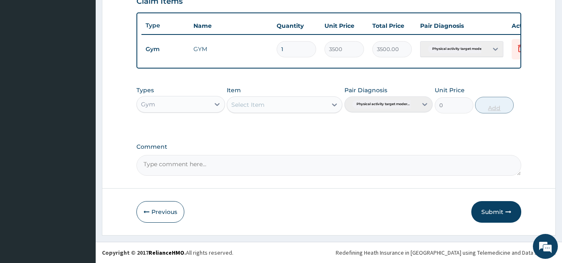
scroll to position [303, 0]
click at [497, 208] on button "Submit" at bounding box center [496, 212] width 50 height 22
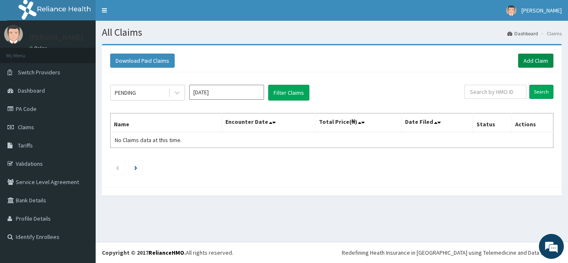
click at [537, 63] on link "Add Claim" at bounding box center [535, 61] width 35 height 14
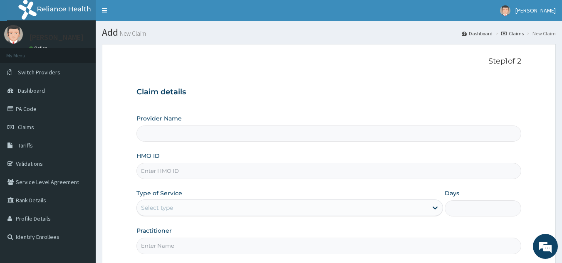
click at [263, 175] on input "HMO ID" at bounding box center [328, 171] width 385 height 16
type input "Best Body Gym"
type input "1"
type input "RGI/10055/C"
click at [225, 254] on input "Practitioner" at bounding box center [328, 246] width 385 height 16
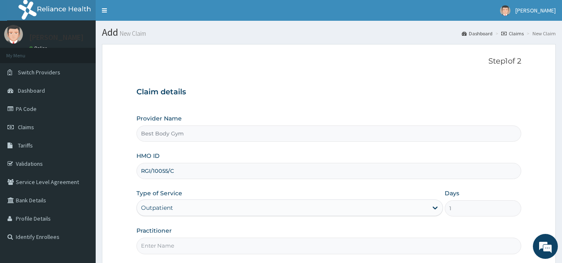
type input "Chuks"
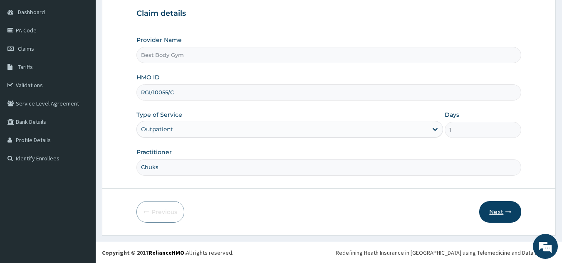
click at [487, 209] on button "Next" at bounding box center [500, 212] width 42 height 22
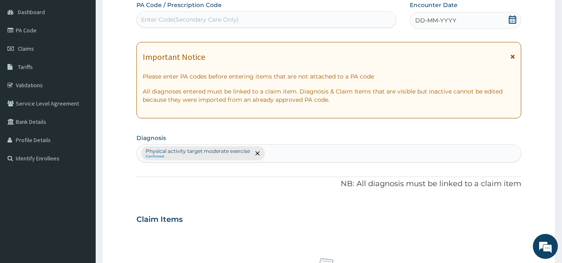
click at [509, 21] on icon at bounding box center [512, 19] width 7 height 8
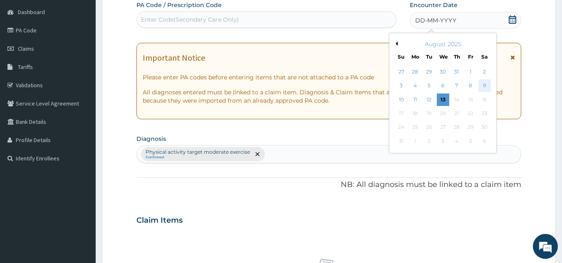
click at [484, 83] on div "9" at bounding box center [484, 86] width 12 height 12
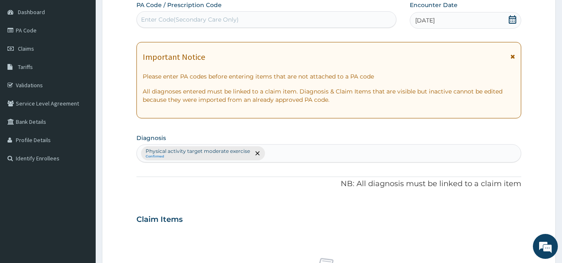
click at [307, 25] on div "Enter Code(Secondary Care Only)" at bounding box center [267, 19] width 260 height 13
type input "PA/1D6C3C"
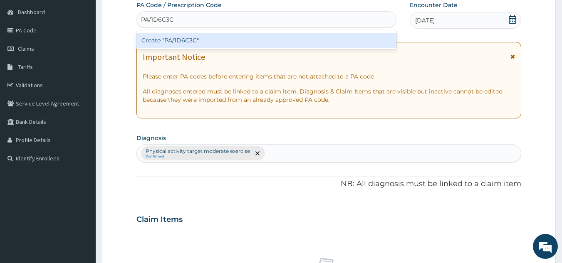
click at [240, 40] on div "Create "PA/1D6C3C"" at bounding box center [266, 40] width 260 height 15
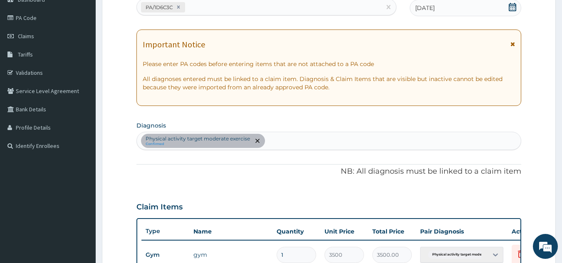
scroll to position [303, 0]
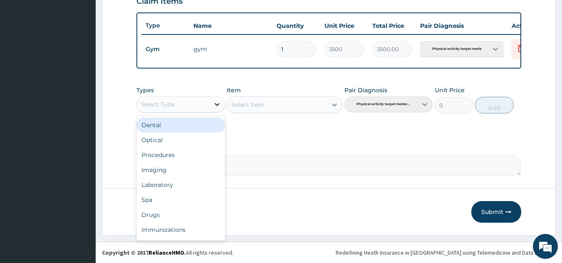
click at [216, 104] on icon at bounding box center [217, 104] width 5 height 3
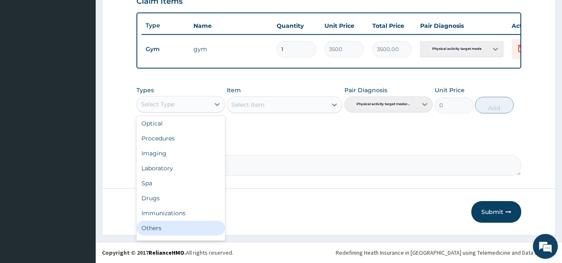
scroll to position [28, 0]
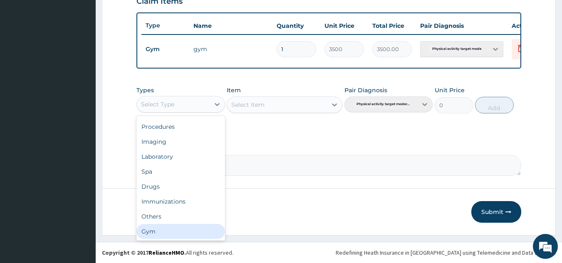
click at [213, 232] on div "Gym" at bounding box center [180, 231] width 89 height 15
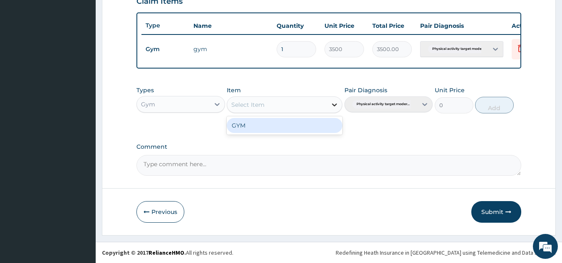
click at [332, 104] on icon at bounding box center [334, 105] width 5 height 3
click at [322, 126] on div "GYM" at bounding box center [285, 125] width 116 height 15
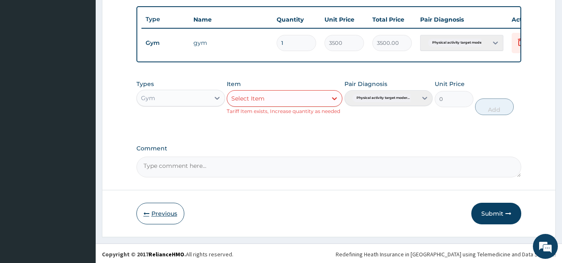
click at [164, 216] on button "Previous" at bounding box center [160, 214] width 48 height 22
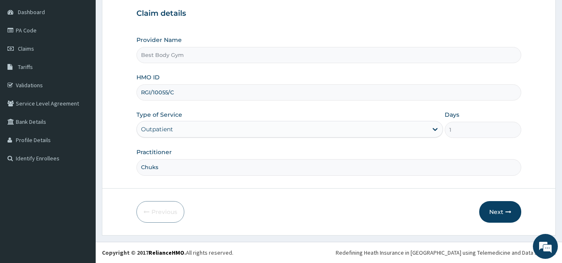
click at [202, 91] on input "RGI/10055/C" at bounding box center [328, 92] width 385 height 16
type input "R"
type input "OTU/10343/A"
click at [489, 210] on button "Next" at bounding box center [500, 212] width 42 height 22
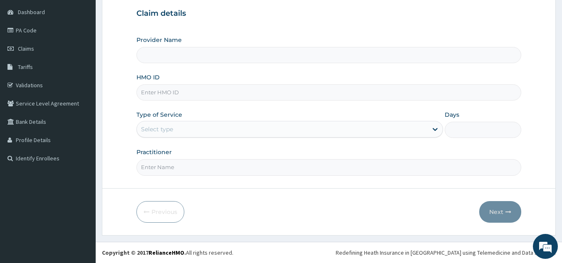
click at [193, 92] on input "HMO ID" at bounding box center [328, 92] width 385 height 16
type input "Best Body Gym"
type input "1"
type input "OTU/10343/A"
click at [216, 171] on input "Practitioner" at bounding box center [328, 167] width 385 height 16
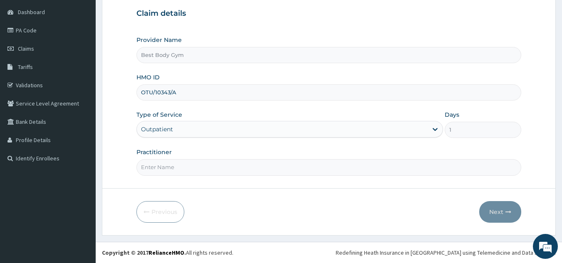
type input "Chuks"
click at [490, 211] on button "Next" at bounding box center [500, 212] width 42 height 22
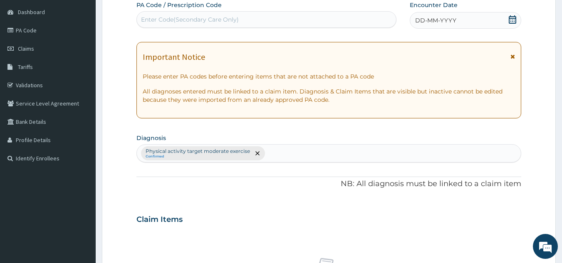
click at [515, 21] on icon at bounding box center [512, 19] width 8 height 8
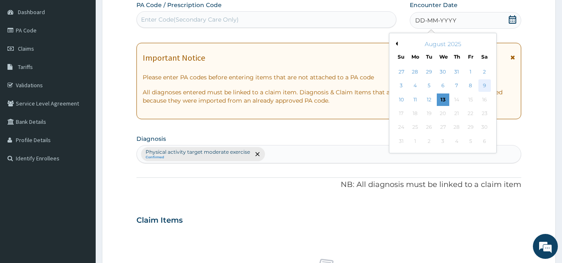
click at [484, 88] on div "9" at bounding box center [484, 86] width 12 height 12
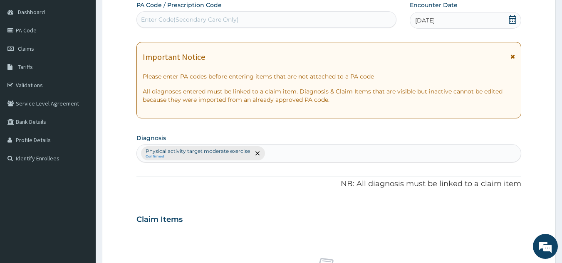
click at [368, 21] on div "Enter Code(Secondary Care Only)" at bounding box center [267, 19] width 260 height 13
type input "PA/019E4D"
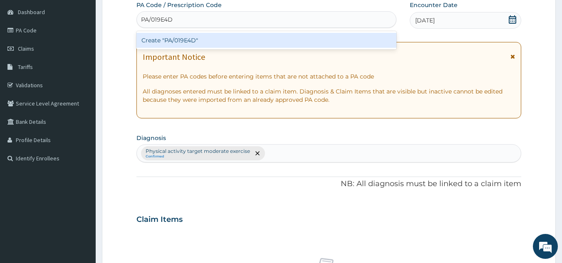
click at [329, 42] on div "Create "PA/019E4D"" at bounding box center [266, 40] width 260 height 15
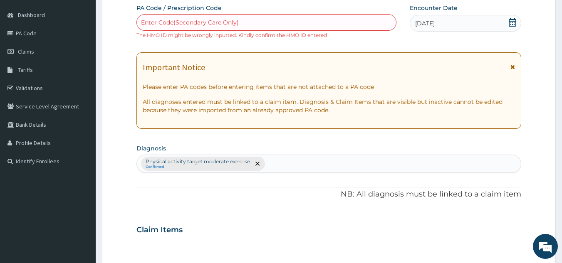
scroll to position [59, 0]
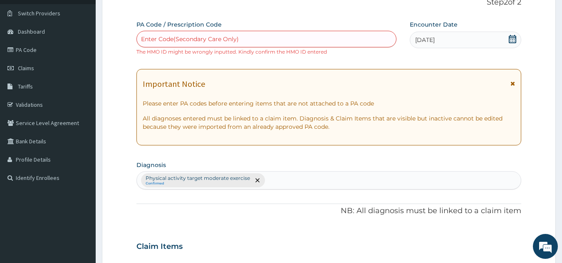
click at [286, 35] on div "Enter Code(Secondary Care Only)" at bounding box center [267, 38] width 260 height 13
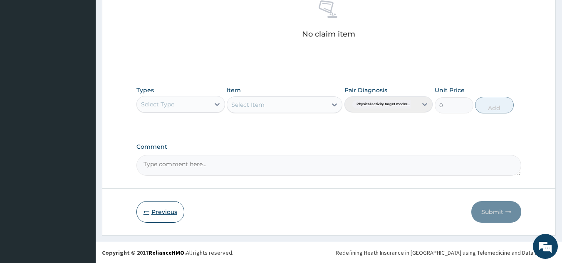
click at [166, 218] on button "Previous" at bounding box center [160, 212] width 48 height 22
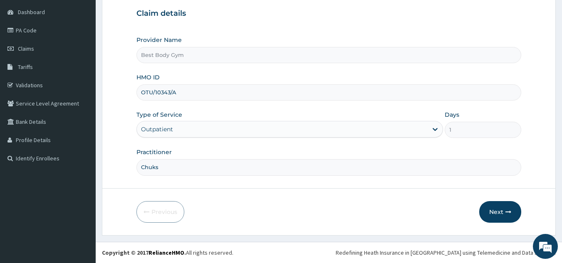
click at [152, 90] on input "OTU/10343/A" at bounding box center [328, 92] width 385 height 16
type input "OTV/10343/A"
click at [494, 212] on button "Next" at bounding box center [500, 212] width 42 height 22
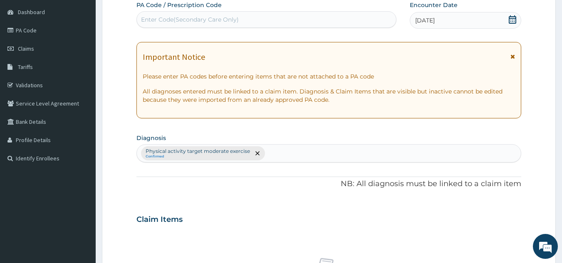
click at [314, 22] on div "Enter Code(Secondary Care Only)" at bounding box center [267, 19] width 260 height 13
type input "PA/019E4D"
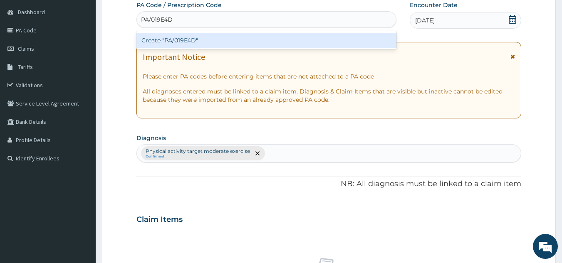
click at [305, 42] on div "Create "PA/019E4D"" at bounding box center [266, 40] width 260 height 15
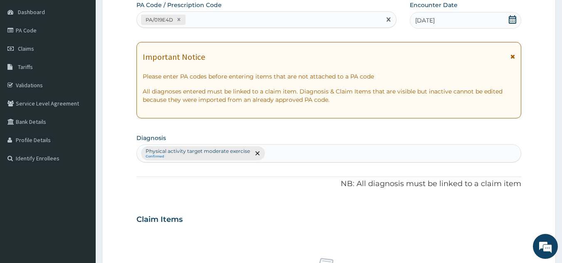
scroll to position [309, 0]
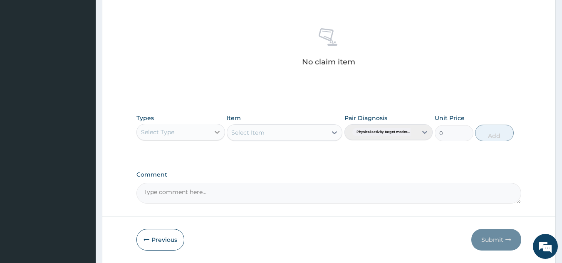
click at [216, 134] on icon at bounding box center [217, 132] width 8 height 8
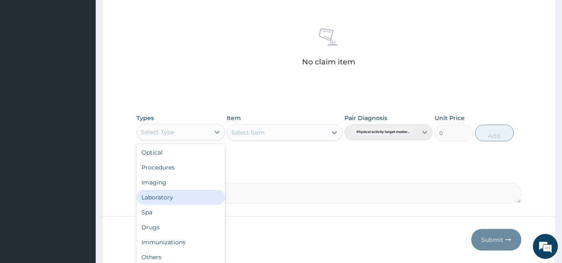
scroll to position [28, 0]
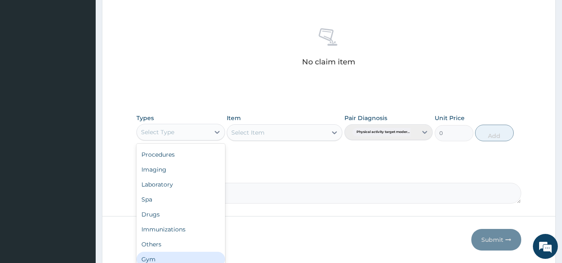
click at [207, 257] on div "Gym" at bounding box center [180, 259] width 89 height 15
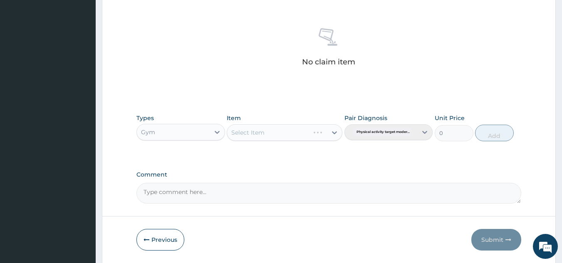
click at [302, 136] on div "Select Item" at bounding box center [285, 132] width 116 height 17
click at [302, 135] on div "Select Item" at bounding box center [285, 132] width 116 height 17
click at [334, 134] on icon at bounding box center [334, 132] width 5 height 3
click at [328, 150] on div "GYM" at bounding box center [285, 153] width 116 height 15
click at [496, 134] on button "Add" at bounding box center [494, 133] width 39 height 17
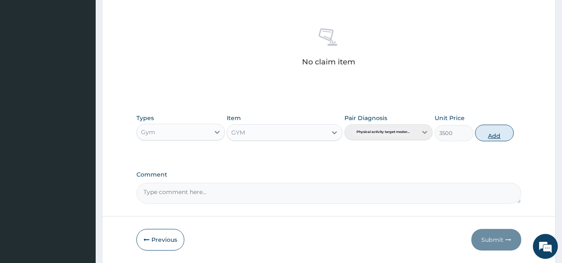
type input "0"
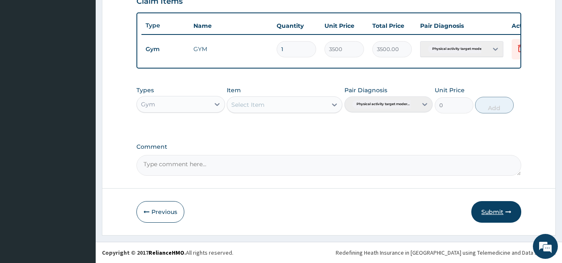
click at [492, 212] on button "Submit" at bounding box center [496, 212] width 50 height 22
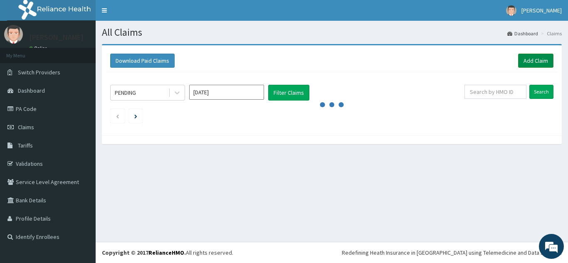
click at [524, 59] on link "Add Claim" at bounding box center [535, 61] width 35 height 14
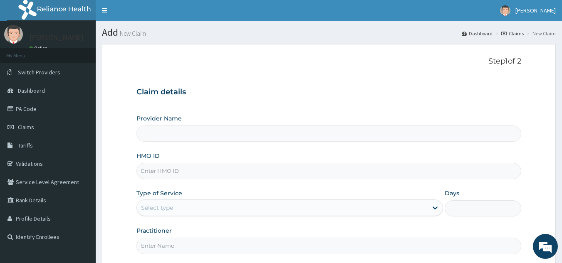
click at [287, 171] on input "HMO ID" at bounding box center [328, 171] width 385 height 16
type input "SB"
type input "Best Body Gym"
type input "1"
type input "SBL/10353/A"
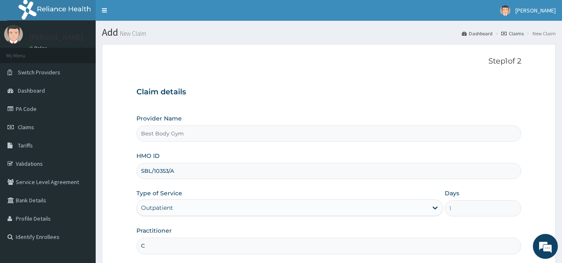
type input "Chuks"
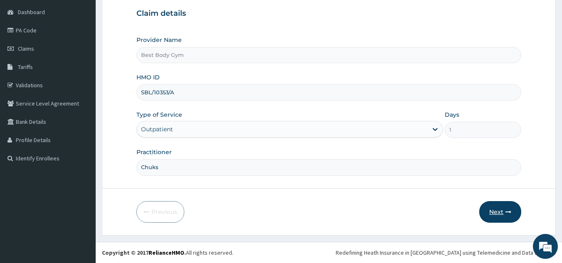
click at [487, 215] on button "Next" at bounding box center [500, 212] width 42 height 22
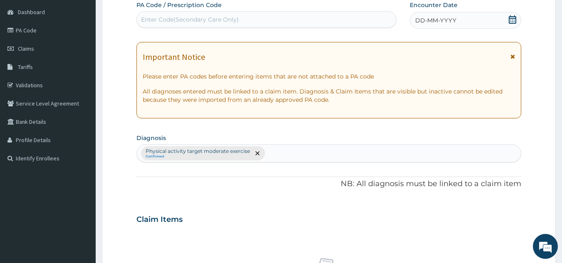
click at [479, 19] on div "DD-MM-YYYY" at bounding box center [465, 20] width 111 height 17
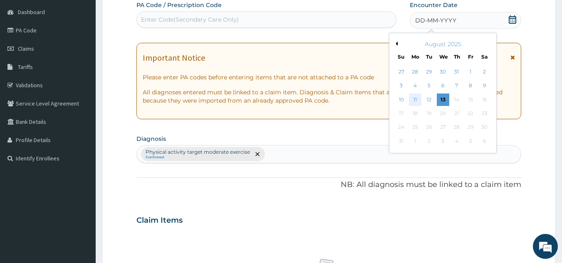
click at [418, 98] on div "11" at bounding box center [415, 100] width 12 height 12
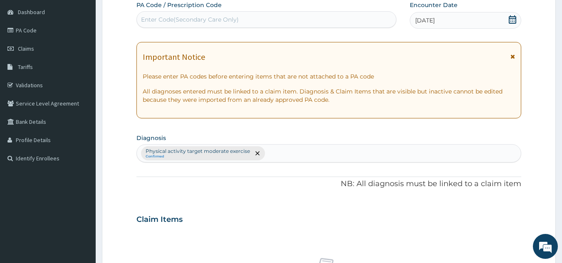
click at [353, 18] on div "Enter Code(Secondary Care Only)" at bounding box center [267, 19] width 260 height 13
type input "PA/B670B0"
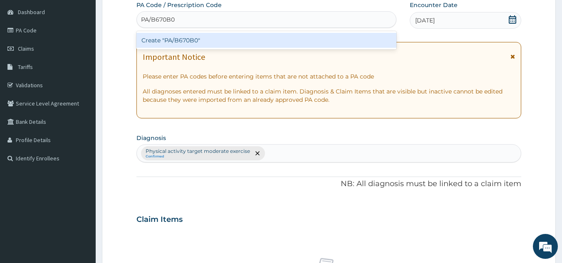
click at [307, 42] on div "Create "PA/B670B0"" at bounding box center [266, 40] width 260 height 15
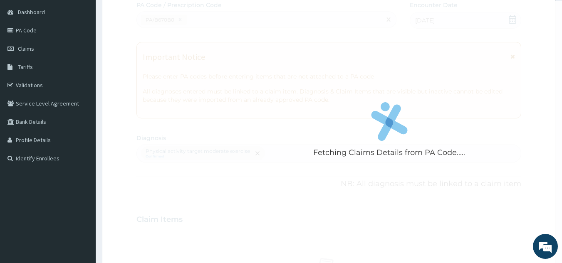
scroll to position [309, 0]
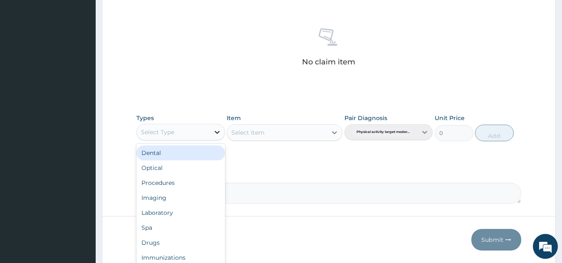
click at [213, 138] on div at bounding box center [217, 132] width 15 height 15
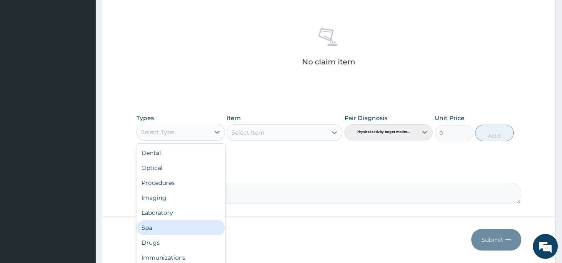
scroll to position [28, 0]
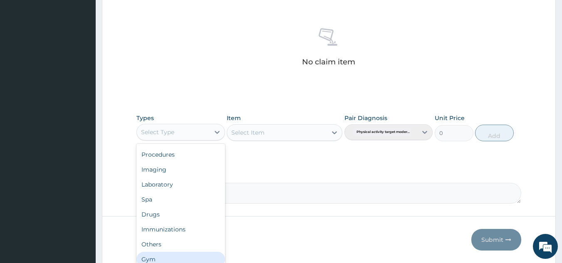
click at [213, 258] on div "Gym" at bounding box center [180, 259] width 89 height 15
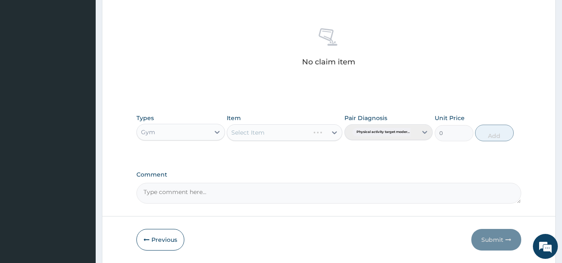
click at [295, 132] on div "Select Item" at bounding box center [285, 132] width 116 height 17
click at [331, 135] on icon at bounding box center [334, 133] width 8 height 8
click at [320, 156] on div "GYM" at bounding box center [285, 153] width 116 height 15
click at [496, 135] on button "Add" at bounding box center [494, 133] width 39 height 17
type input "0"
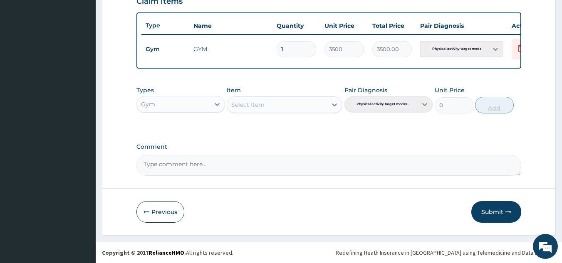
scroll to position [303, 0]
click at [491, 213] on button "Submit" at bounding box center [496, 212] width 50 height 22
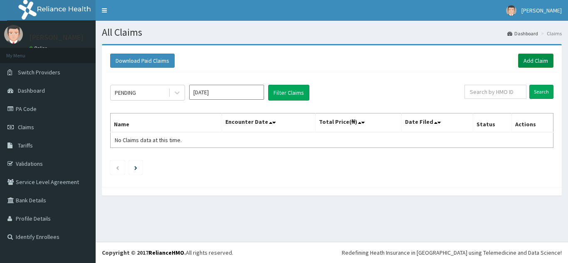
click at [538, 62] on link "Add Claim" at bounding box center [535, 61] width 35 height 14
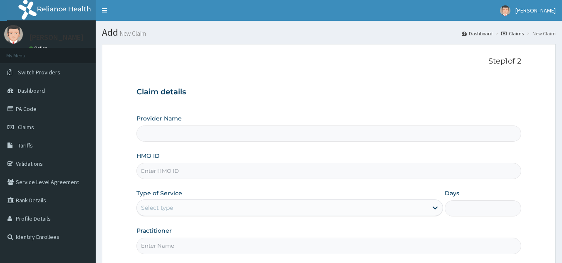
click at [254, 172] on input "HMO ID" at bounding box center [328, 171] width 385 height 16
type input "Best Body Gym"
type input "1"
type input "SBL/10148/A"
click at [201, 251] on input "Practitioner" at bounding box center [328, 246] width 385 height 16
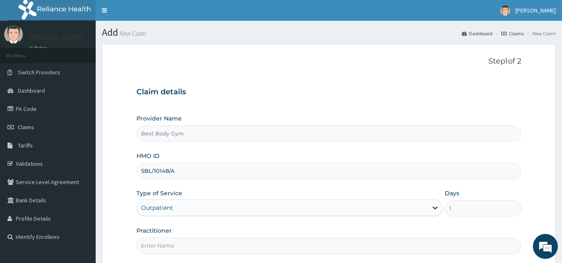
type input "Chuks"
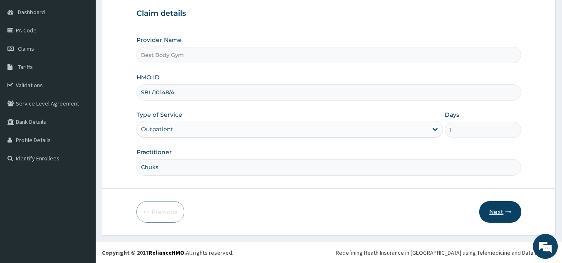
click at [497, 207] on button "Next" at bounding box center [500, 212] width 42 height 22
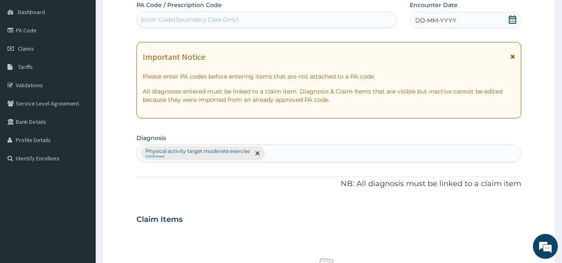
click at [502, 22] on div "DD-MM-YYYY" at bounding box center [465, 20] width 111 height 17
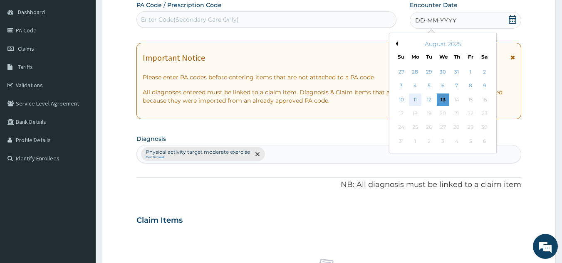
click at [414, 99] on div "11" at bounding box center [415, 100] width 12 height 12
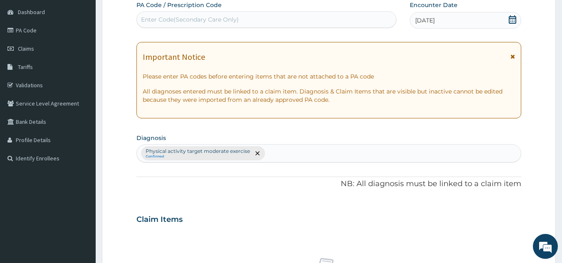
click at [355, 20] on div "Enter Code(Secondary Care Only)" at bounding box center [267, 19] width 260 height 13
type input "PA/5E0CFB"
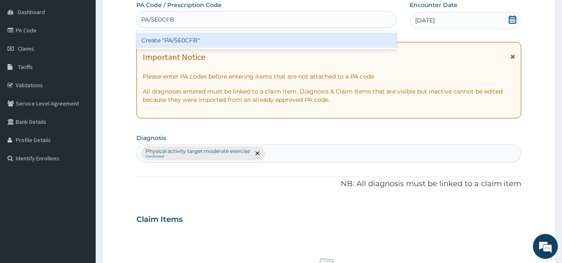
click at [274, 42] on div "Create "PA/5E0CFB"" at bounding box center [266, 40] width 260 height 15
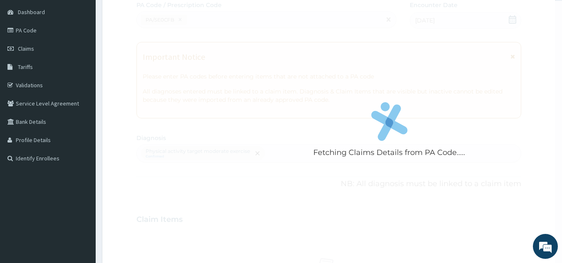
scroll to position [309, 0]
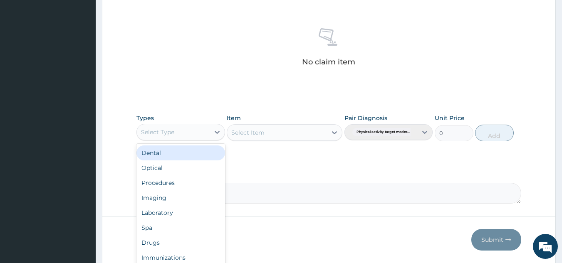
click at [197, 135] on div "Select Type" at bounding box center [173, 132] width 73 height 13
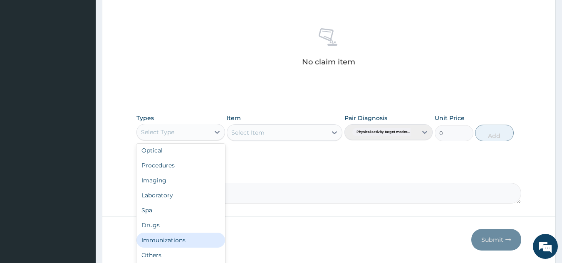
scroll to position [28, 0]
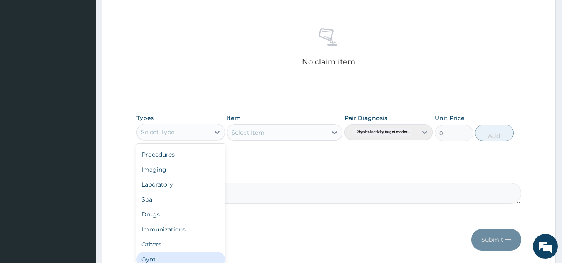
click at [210, 257] on div "Gym" at bounding box center [180, 259] width 89 height 15
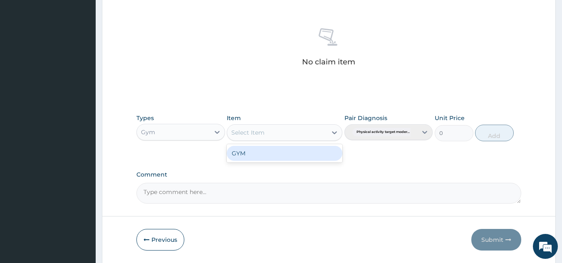
click at [280, 132] on div "Select Item" at bounding box center [277, 132] width 100 height 13
click at [280, 152] on div "GYM" at bounding box center [285, 153] width 116 height 15
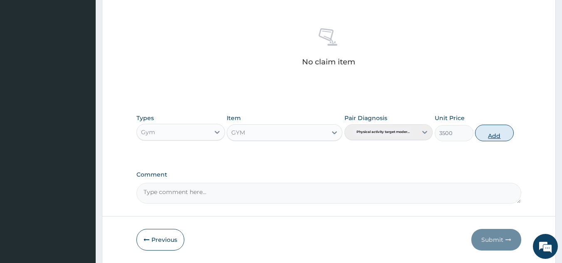
click at [481, 135] on button "Add" at bounding box center [494, 133] width 39 height 17
type input "0"
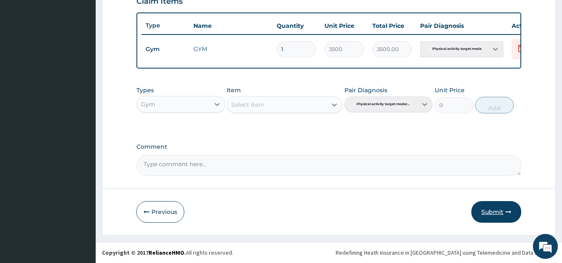
click at [487, 212] on button "Submit" at bounding box center [496, 212] width 50 height 22
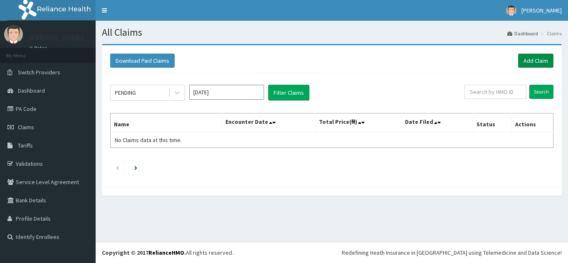
click at [530, 62] on link "Add Claim" at bounding box center [535, 61] width 35 height 14
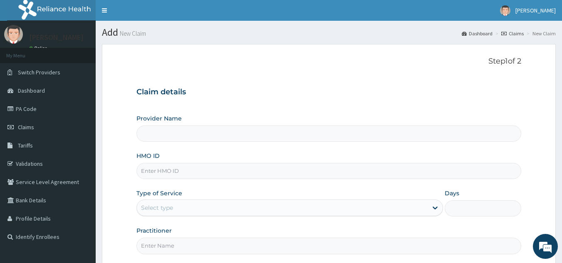
type input "Best Body Gym"
type input "1"
click at [254, 207] on div "Outpatient" at bounding box center [289, 208] width 307 height 17
click at [197, 172] on input "HMO ID" at bounding box center [328, 171] width 385 height 16
type input "SBL/10353/A"
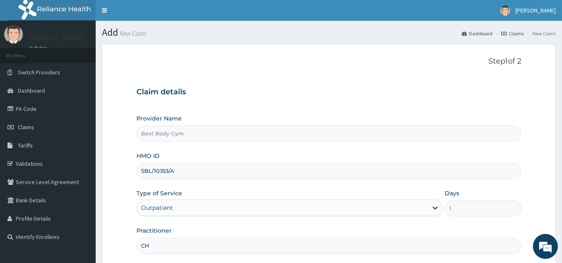
type input "Chuks"
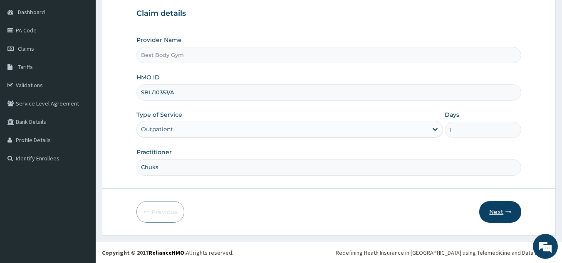
click at [494, 213] on button "Next" at bounding box center [500, 212] width 42 height 22
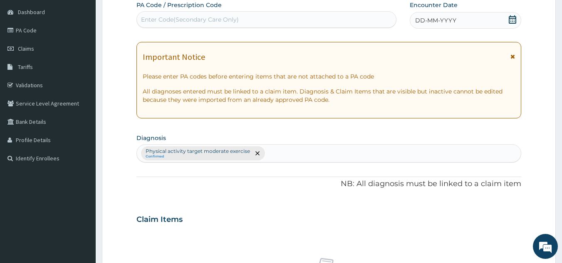
click at [470, 21] on div "DD-MM-YYYY" at bounding box center [465, 20] width 111 height 17
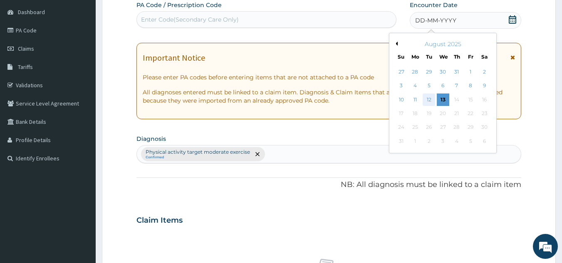
click at [426, 98] on div "12" at bounding box center [429, 100] width 12 height 12
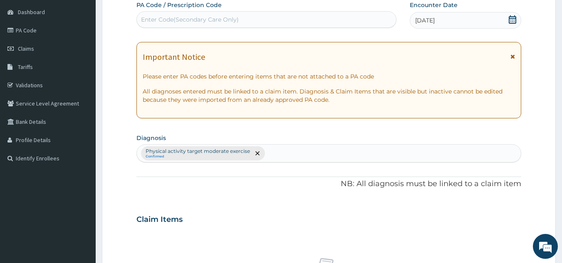
click at [336, 21] on div "Enter Code(Secondary Care Only)" at bounding box center [267, 19] width 260 height 13
type input "PA/89F97E"
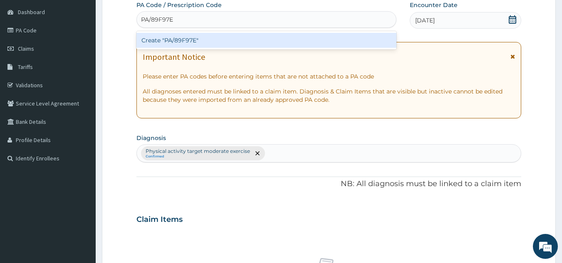
click at [269, 46] on div "Create "PA/89F97E"" at bounding box center [266, 40] width 260 height 15
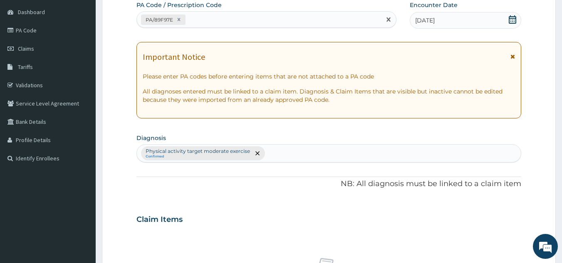
scroll to position [309, 0]
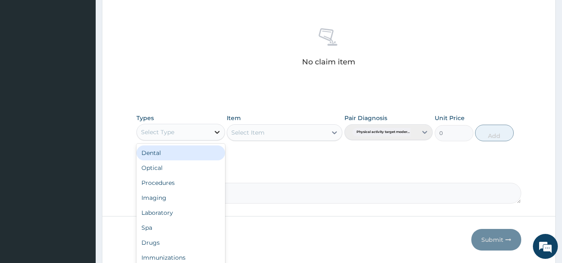
click at [213, 129] on icon at bounding box center [217, 132] width 8 height 8
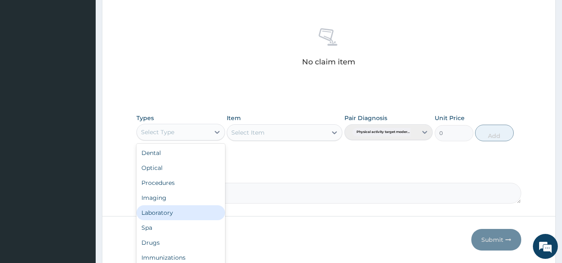
scroll to position [28, 0]
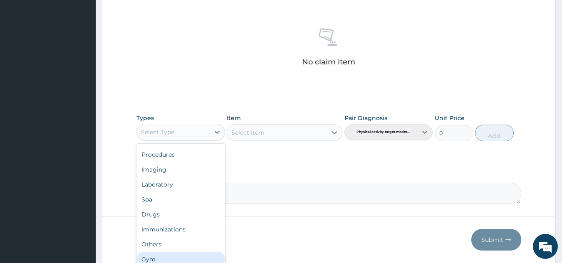
click at [204, 261] on div "Gym" at bounding box center [180, 259] width 89 height 15
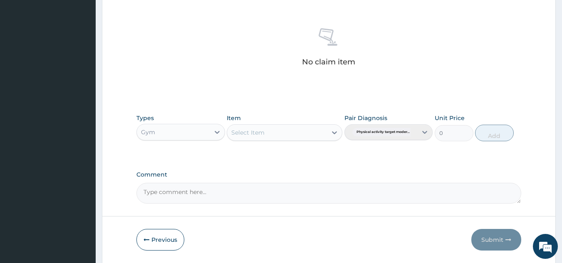
click at [309, 136] on div "Select Item" at bounding box center [277, 132] width 100 height 13
click at [307, 156] on div "GYM" at bounding box center [285, 153] width 116 height 15
click at [490, 134] on button "Add" at bounding box center [494, 133] width 39 height 17
type input "0"
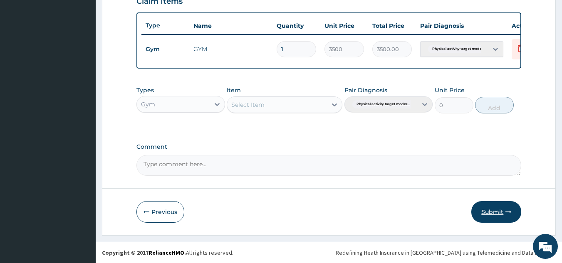
click at [490, 210] on button "Submit" at bounding box center [496, 212] width 50 height 22
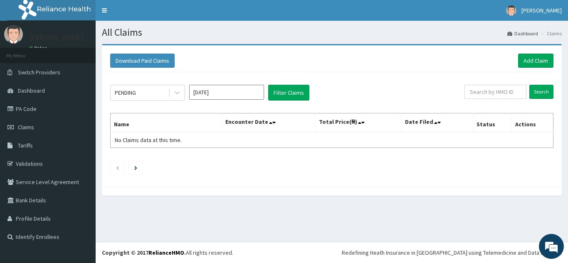
click at [490, 210] on section "Download Paid Claims Add Claim × Note you can only download claims within a max…" at bounding box center [332, 124] width 472 height 173
click at [537, 62] on link "Add Claim" at bounding box center [535, 61] width 35 height 14
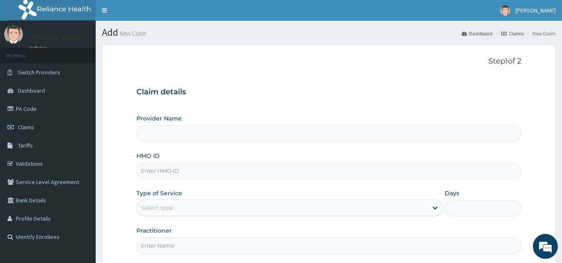
type input "Best Body Gym"
type input "1"
click at [271, 171] on input "HMO ID" at bounding box center [328, 171] width 385 height 16
type input "SBL/10148/A"
click at [192, 245] on input "Practitioner" at bounding box center [328, 246] width 385 height 16
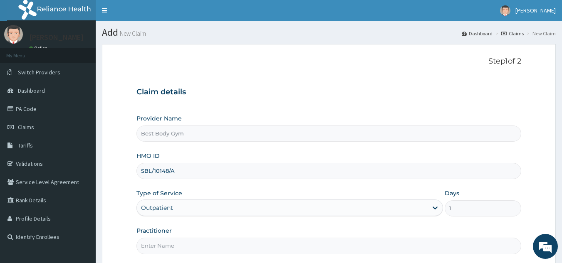
type input "Chuks"
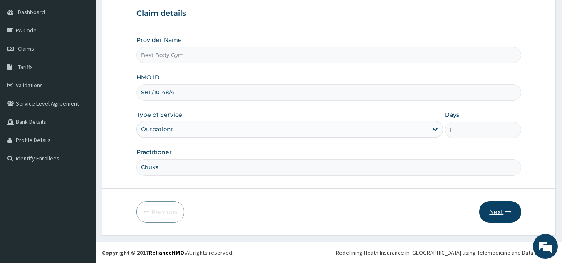
click at [492, 213] on button "Next" at bounding box center [500, 212] width 42 height 22
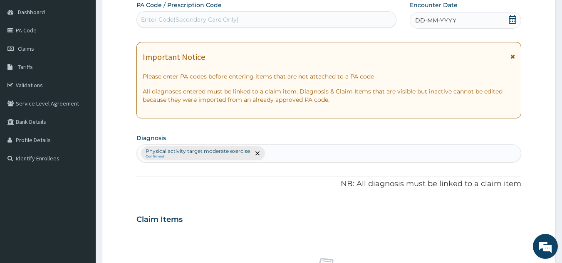
click at [490, 22] on div "DD-MM-YYYY" at bounding box center [465, 20] width 111 height 17
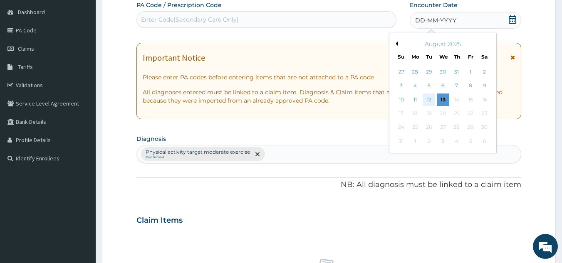
click at [428, 98] on div "12" at bounding box center [429, 100] width 12 height 12
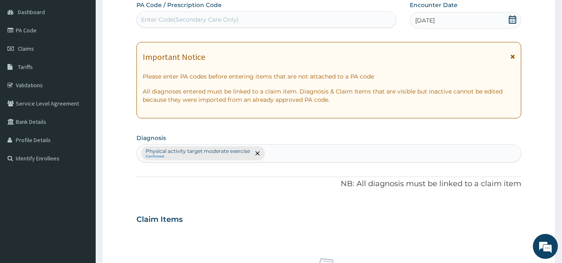
click at [374, 19] on div "Enter Code(Secondary Care Only)" at bounding box center [267, 19] width 260 height 13
type input "PA/790264"
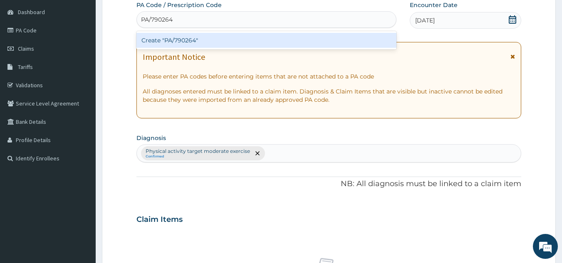
click at [305, 37] on div "Create "PA/790264"" at bounding box center [266, 40] width 260 height 15
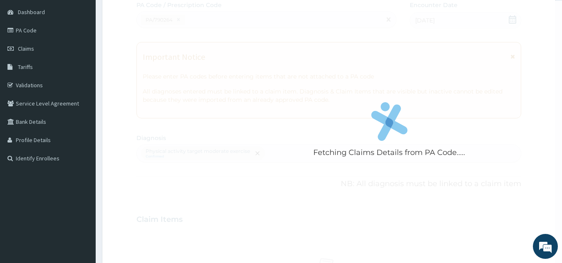
scroll to position [309, 0]
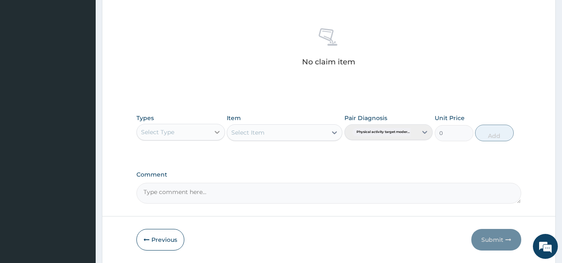
click at [215, 134] on icon at bounding box center [217, 132] width 8 height 8
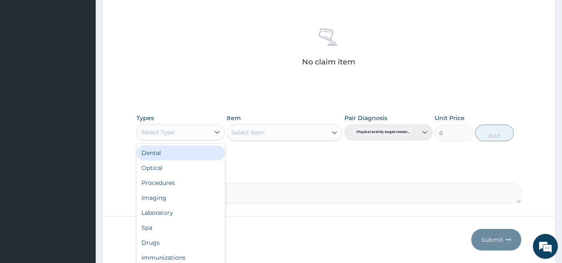
scroll to position [28, 0]
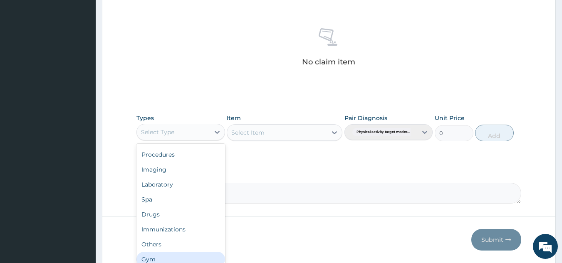
click at [215, 257] on div "Gym" at bounding box center [180, 259] width 89 height 15
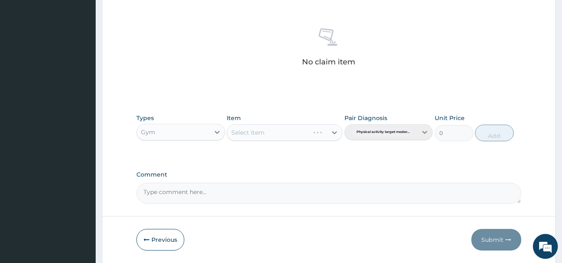
click at [290, 136] on div "Select Item" at bounding box center [285, 132] width 116 height 17
click at [335, 134] on div "Select Item" at bounding box center [285, 132] width 116 height 17
click at [334, 134] on div "Select Item" at bounding box center [285, 132] width 116 height 17
click at [280, 131] on div "Select Item" at bounding box center [285, 132] width 116 height 17
click at [334, 132] on div "Select Item" at bounding box center [285, 132] width 116 height 17
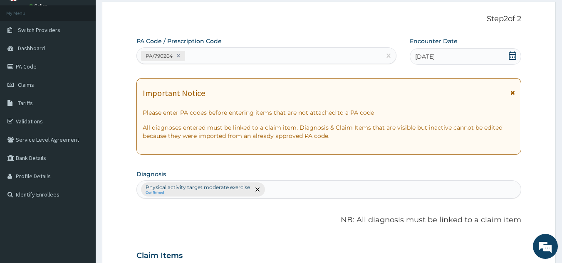
scroll to position [272, 0]
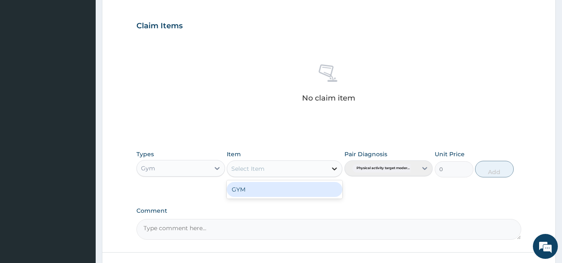
click at [335, 168] on icon at bounding box center [334, 169] width 8 height 8
click at [309, 188] on div "GYM" at bounding box center [285, 189] width 116 height 15
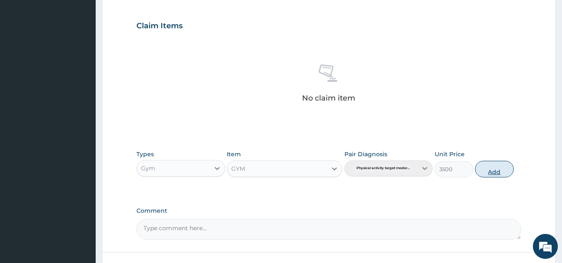
click at [490, 169] on button "Add" at bounding box center [494, 169] width 39 height 17
type input "0"
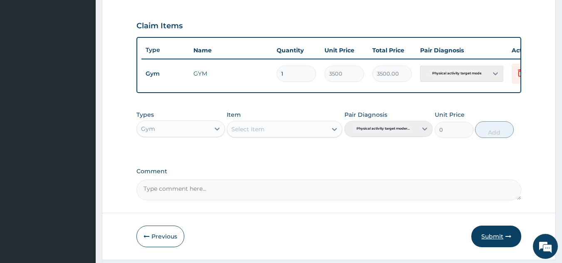
click at [491, 241] on button "Submit" at bounding box center [496, 237] width 50 height 22
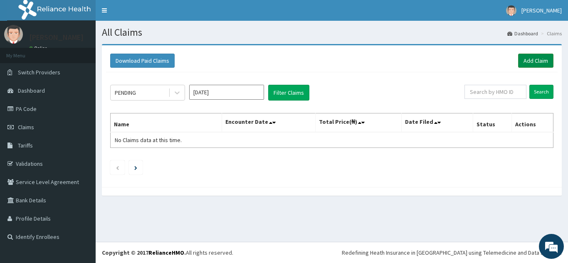
click at [539, 60] on link "Add Claim" at bounding box center [535, 61] width 35 height 14
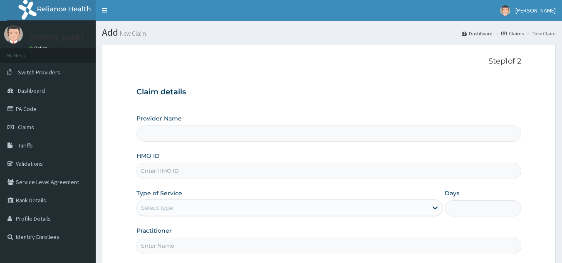
drag, startPoint x: 0, startPoint y: 0, endPoint x: 213, endPoint y: 174, distance: 275.2
click at [213, 174] on input "HMO ID" at bounding box center [328, 171] width 385 height 16
type input "GAC/10049/"
type input "Best Body Gym"
type input "1"
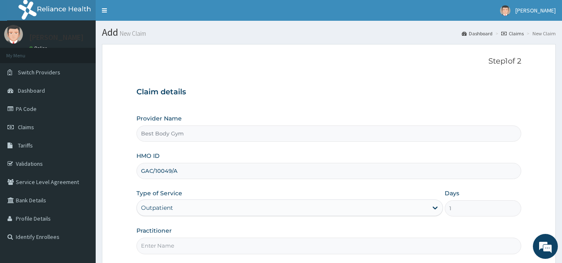
type input "GAC/10049/A"
click at [181, 247] on input "Practitioner" at bounding box center [328, 246] width 385 height 16
type input "Chuks"
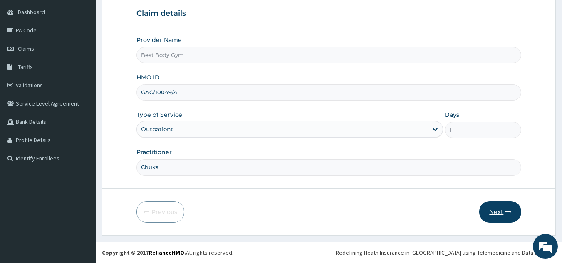
click at [501, 212] on button "Next" at bounding box center [500, 212] width 42 height 22
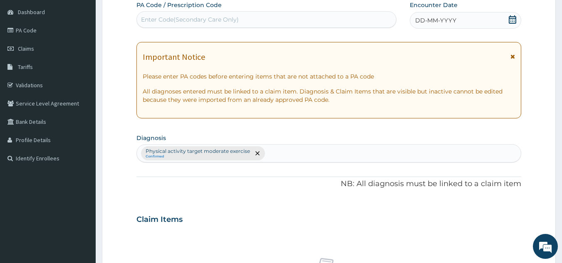
click at [487, 23] on div "DD-MM-YYYY" at bounding box center [465, 20] width 111 height 17
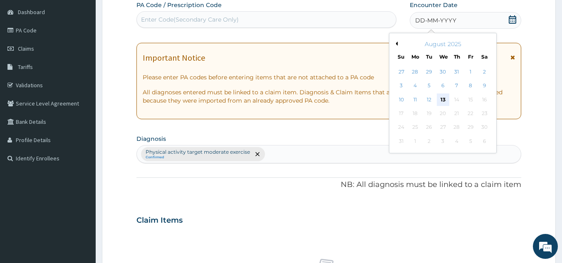
click at [444, 95] on div "13" at bounding box center [443, 100] width 12 height 12
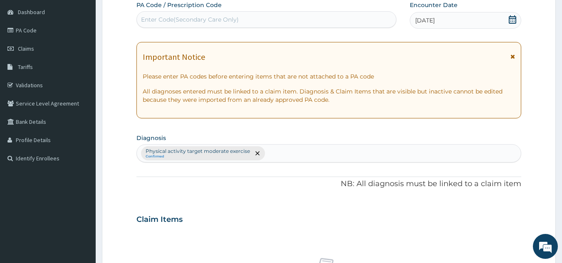
click at [316, 18] on div "Enter Code(Secondary Care Only)" at bounding box center [267, 19] width 260 height 13
type input "PA/7C393F"
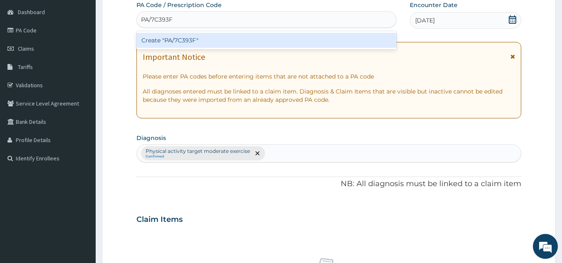
click at [295, 38] on div "Create "PA/7C393F"" at bounding box center [266, 40] width 260 height 15
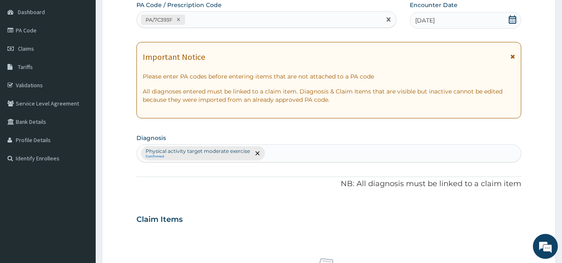
scroll to position [309, 0]
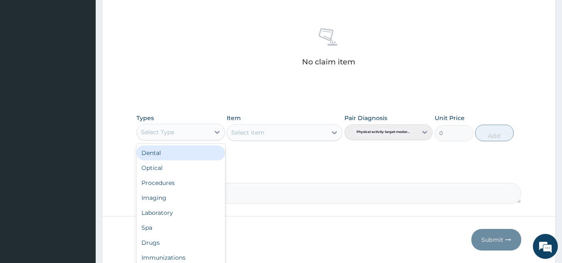
click at [209, 130] on div "Select Type" at bounding box center [173, 132] width 73 height 13
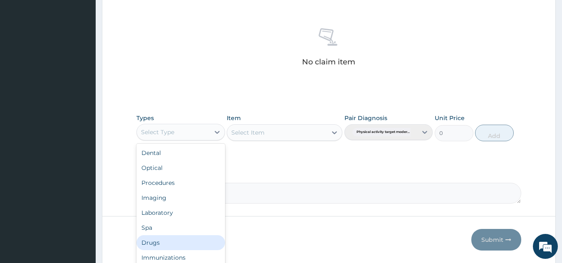
scroll to position [28, 0]
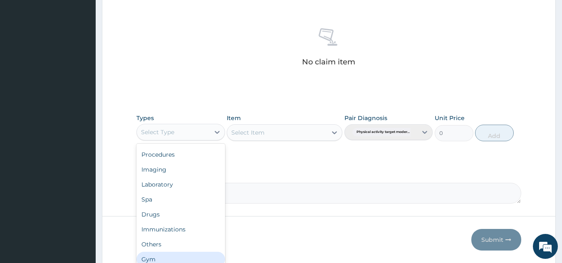
click at [217, 256] on div "Gym" at bounding box center [180, 259] width 89 height 15
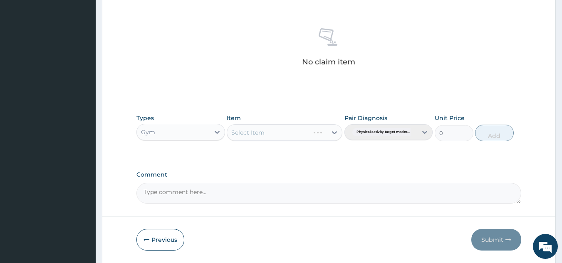
click at [329, 136] on div "Select Item" at bounding box center [285, 132] width 116 height 17
click at [333, 133] on div "Select Item" at bounding box center [285, 132] width 116 height 17
click at [333, 133] on icon at bounding box center [334, 133] width 8 height 8
click at [325, 156] on div "GYM" at bounding box center [285, 153] width 116 height 15
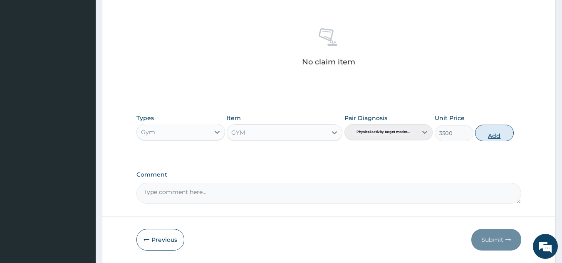
click at [500, 130] on button "Add" at bounding box center [494, 133] width 39 height 17
type input "0"
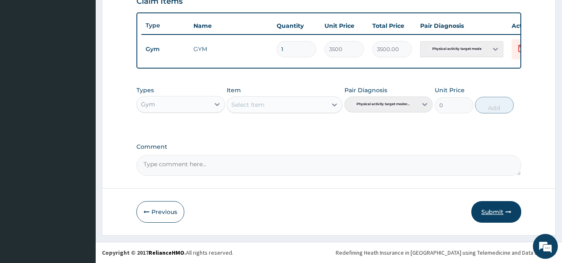
click at [492, 213] on button "Submit" at bounding box center [496, 212] width 50 height 22
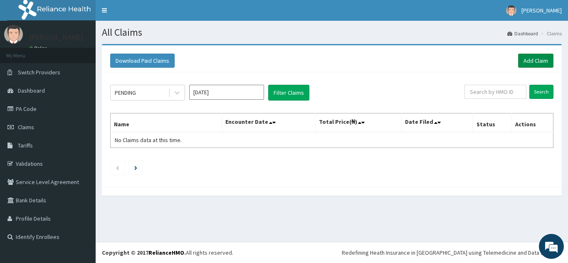
click at [544, 56] on link "Add Claim" at bounding box center [535, 61] width 35 height 14
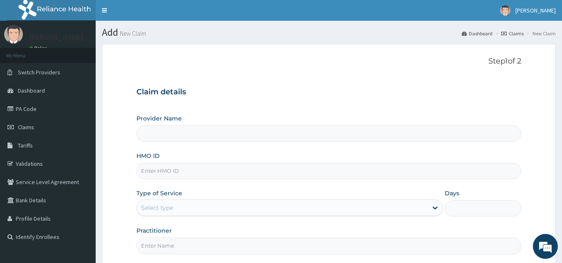
click at [221, 173] on input "HMO ID" at bounding box center [328, 171] width 385 height 16
type input "QS"
type input "Best Body Gym"
type input "1"
type input "QSH/10049/A"
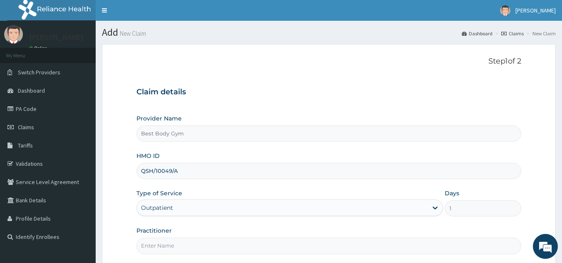
click at [171, 244] on input "Practitioner" at bounding box center [328, 246] width 385 height 16
type input "Chuks"
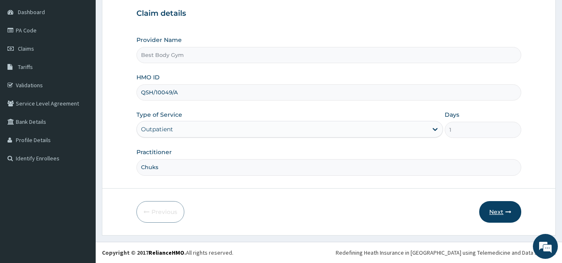
click at [492, 214] on button "Next" at bounding box center [500, 212] width 42 height 22
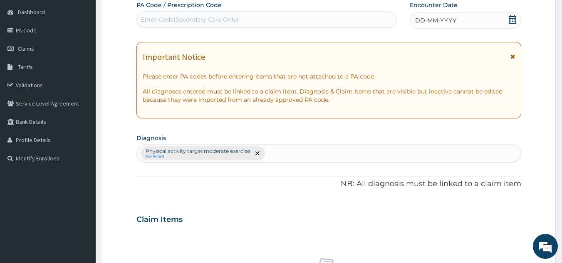
click at [481, 23] on div "DD-MM-YYYY" at bounding box center [465, 20] width 111 height 17
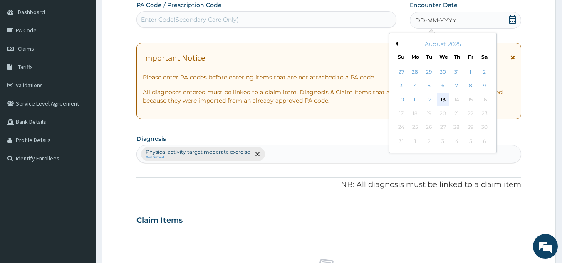
click at [440, 98] on div "13" at bounding box center [443, 100] width 12 height 12
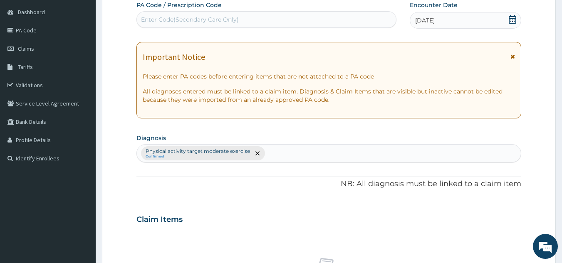
click at [310, 11] on div "Enter Code(Secondary Care Only)" at bounding box center [266, 19] width 260 height 17
type input "PA/69F450"
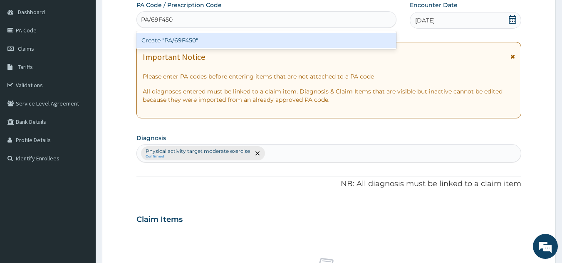
click at [279, 42] on div "Create "PA/69F450"" at bounding box center [266, 40] width 260 height 15
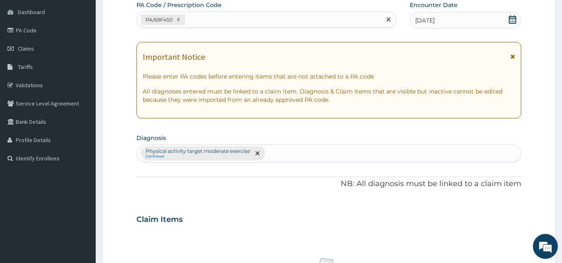
scroll to position [309, 0]
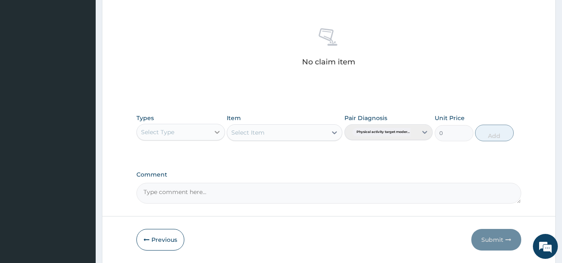
click at [216, 135] on icon at bounding box center [217, 132] width 8 height 8
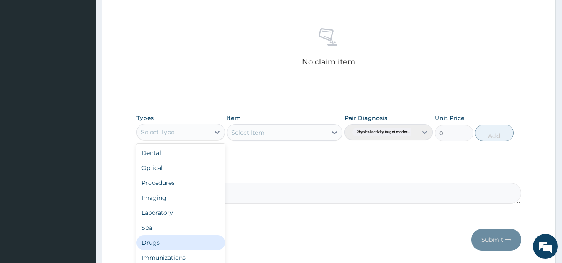
scroll to position [28, 0]
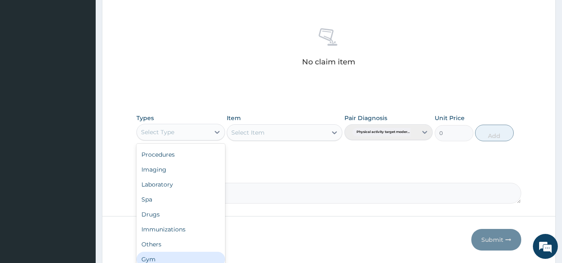
click at [214, 255] on div "Gym" at bounding box center [180, 259] width 89 height 15
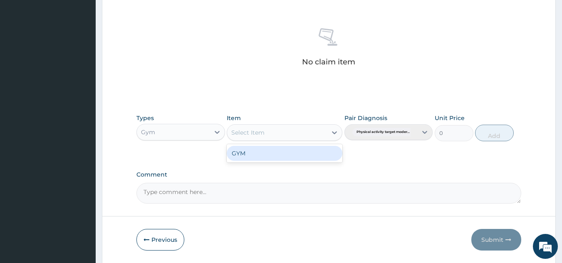
click at [310, 139] on div "Select Item" at bounding box center [285, 132] width 116 height 17
click at [313, 156] on div "GYM" at bounding box center [285, 153] width 116 height 15
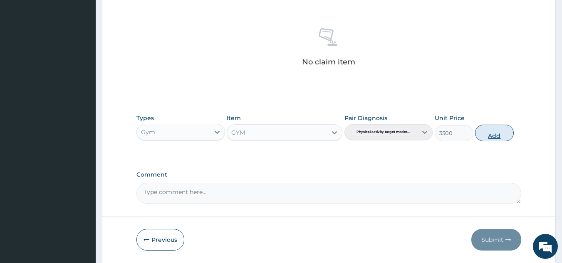
click at [500, 130] on button "Add" at bounding box center [494, 133] width 39 height 17
type input "0"
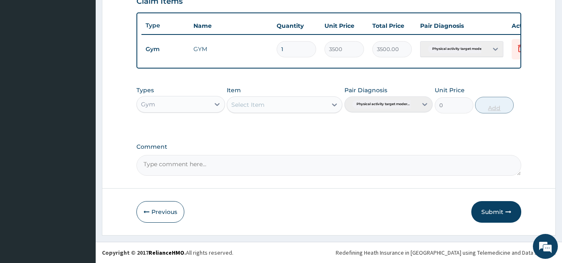
scroll to position [303, 0]
click at [492, 213] on button "Submit" at bounding box center [496, 212] width 50 height 22
